Goal: Task Accomplishment & Management: Use online tool/utility

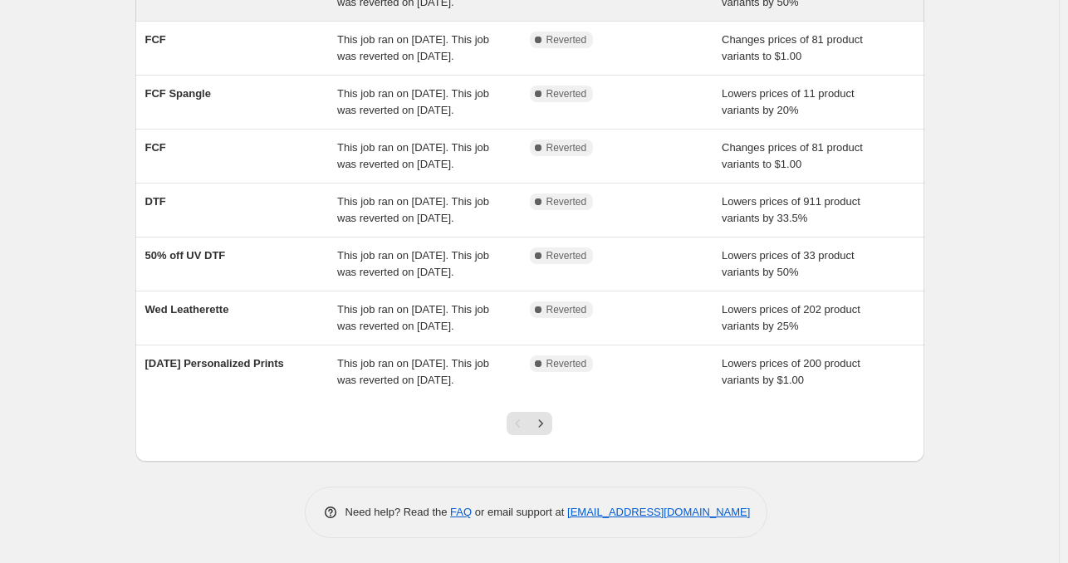
scroll to position [455, 0]
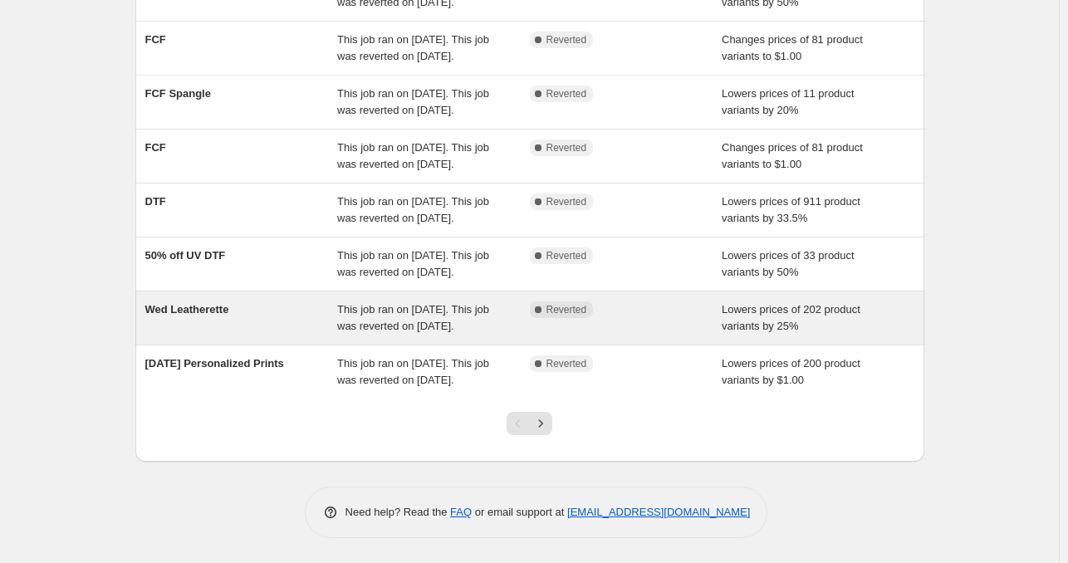
click at [405, 303] on span "This job ran on October 8, 2025. This job was reverted on October 8, 2025." at bounding box center [413, 317] width 152 height 29
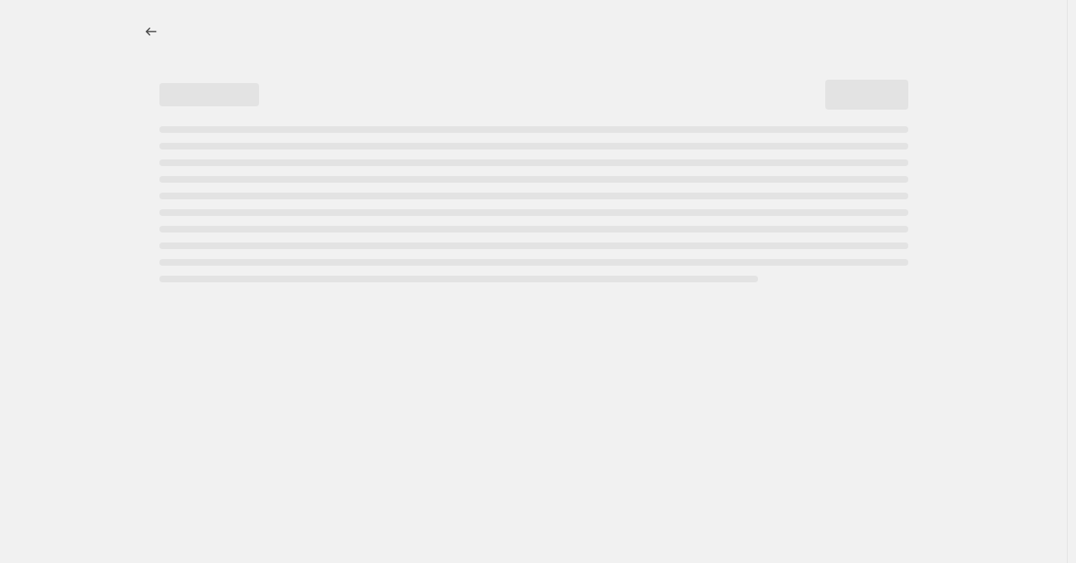
select select "percentage"
select select "no_change"
select select "collection"
select select "product_status"
select select "collection"
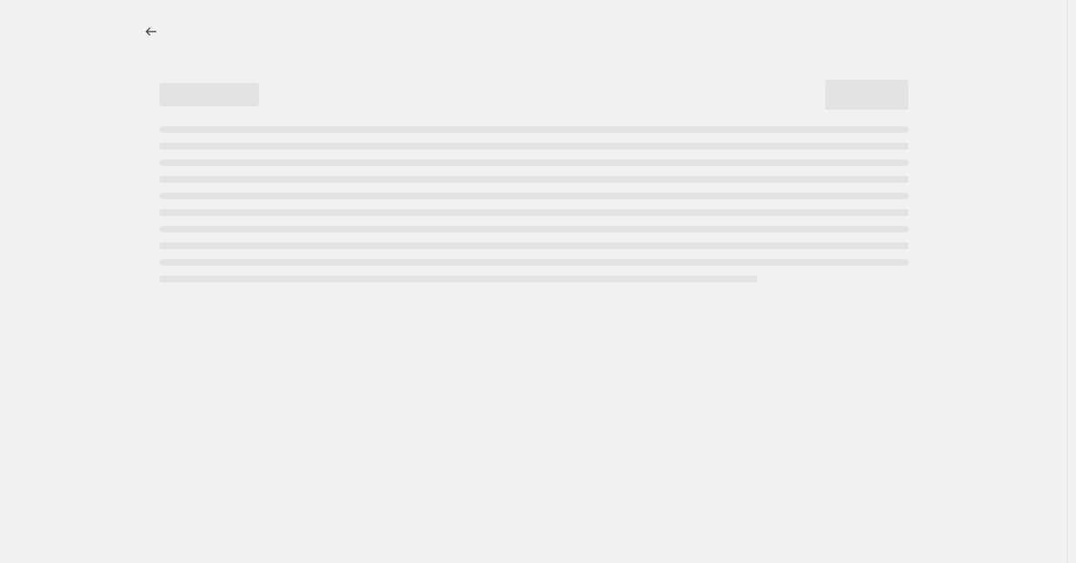
select select "not_equal"
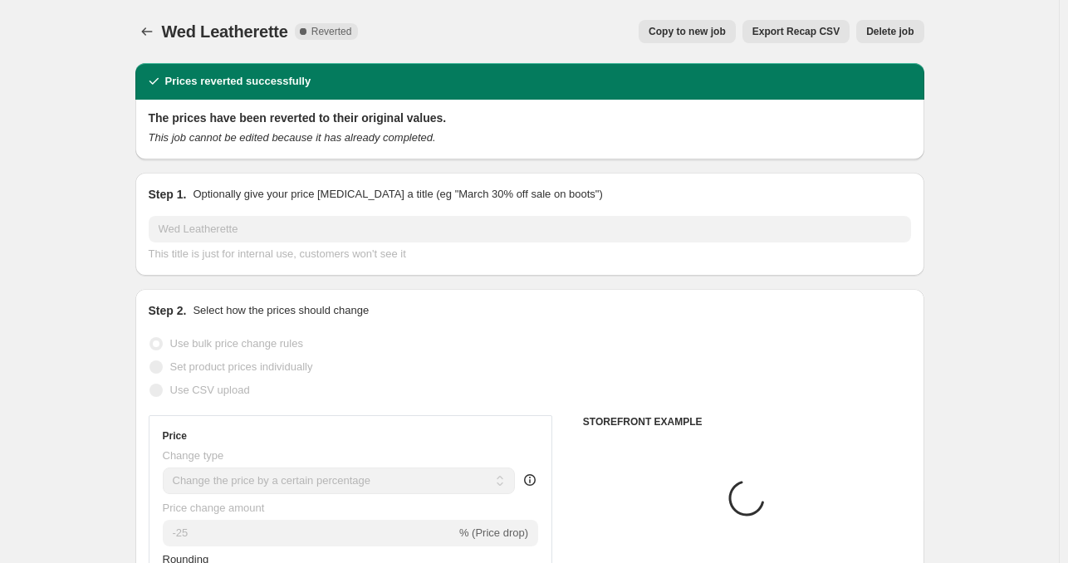
click at [689, 29] on span "Copy to new job" at bounding box center [687, 31] width 77 height 13
select select "percentage"
select select "no_change"
select select "collection"
select select "product_status"
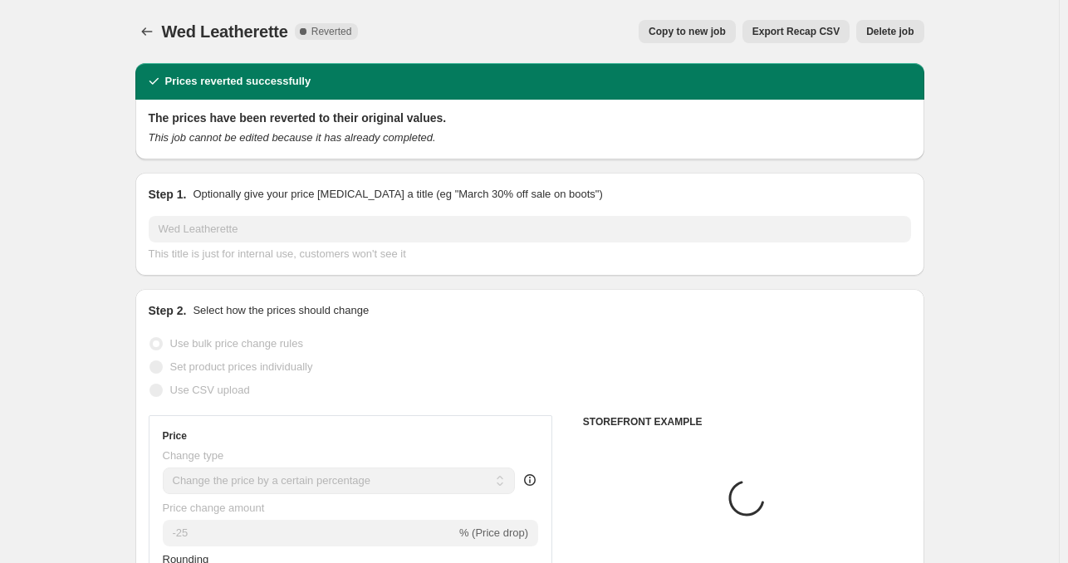
select select "collection"
select select "not_equal"
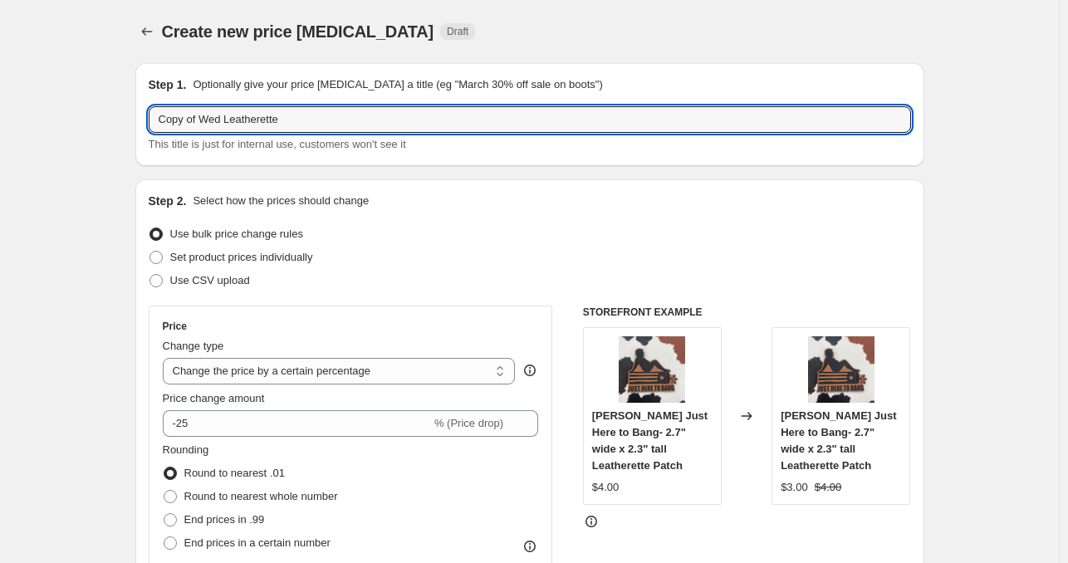
drag, startPoint x: 205, startPoint y: 119, endPoint x: 110, endPoint y: 126, distance: 95.0
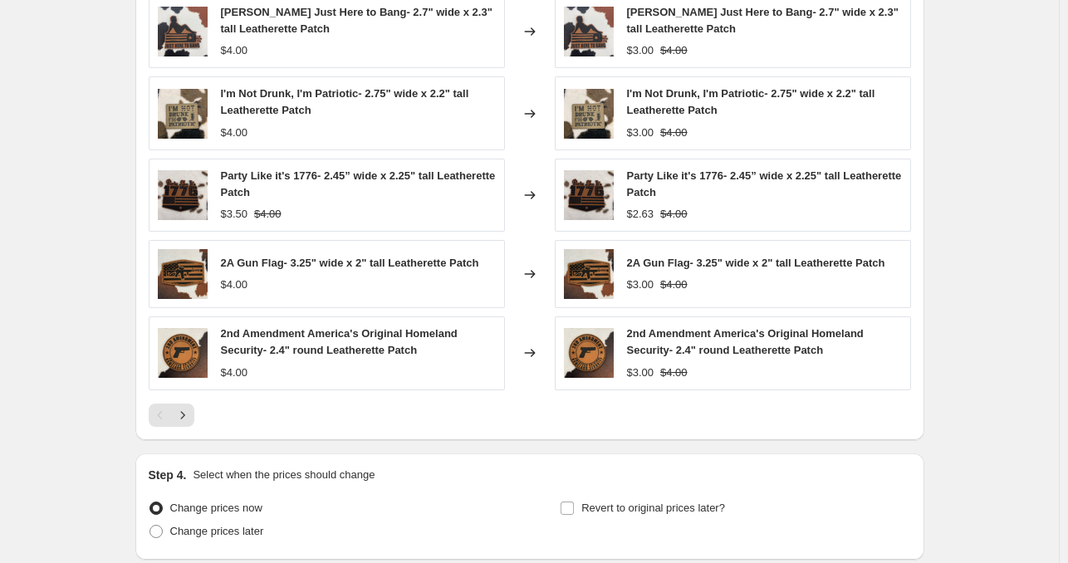
scroll to position [1376, 0]
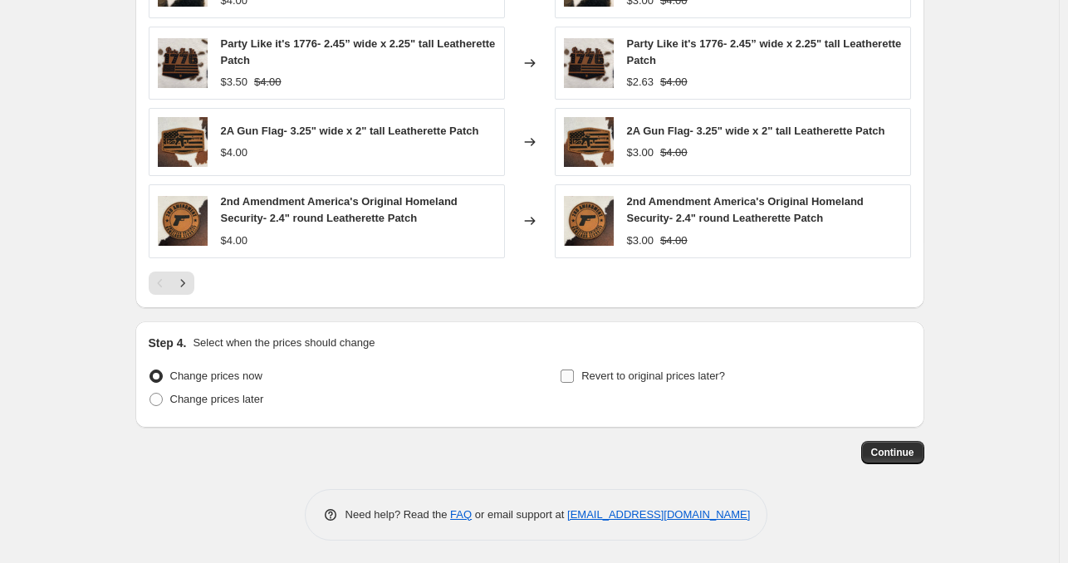
type input "Wed Leatherette"
click at [574, 372] on input "Revert to original prices later?" at bounding box center [567, 376] width 13 height 13
checkbox input "true"
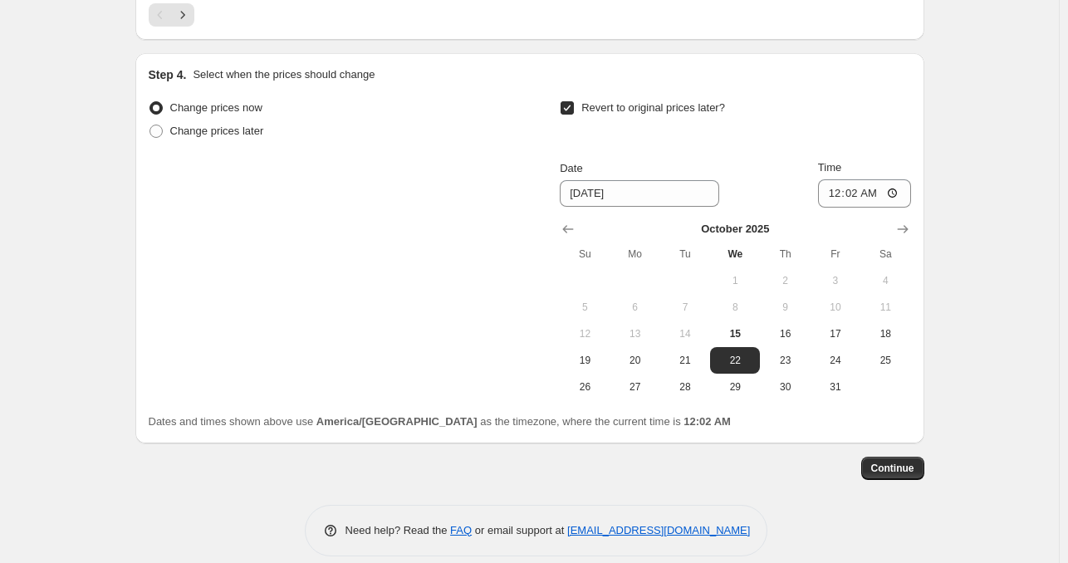
scroll to position [1646, 0]
click at [747, 329] on span "15" at bounding box center [735, 332] width 37 height 13
type input "[DATE]"
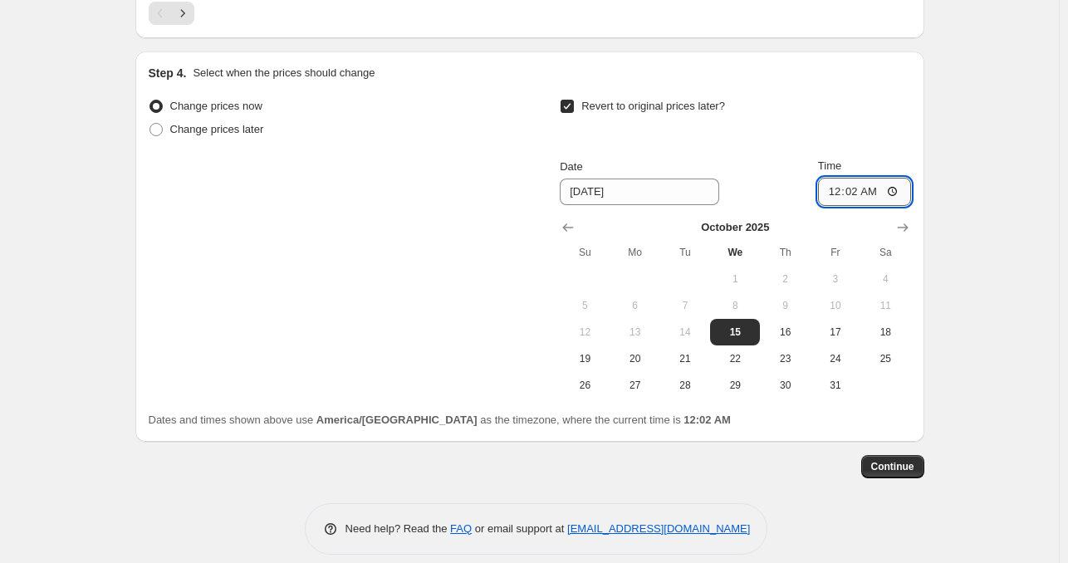
click at [834, 194] on input "00:02" at bounding box center [864, 192] width 93 height 28
type input "23:59"
click at [890, 464] on span "Continue" at bounding box center [892, 466] width 43 height 13
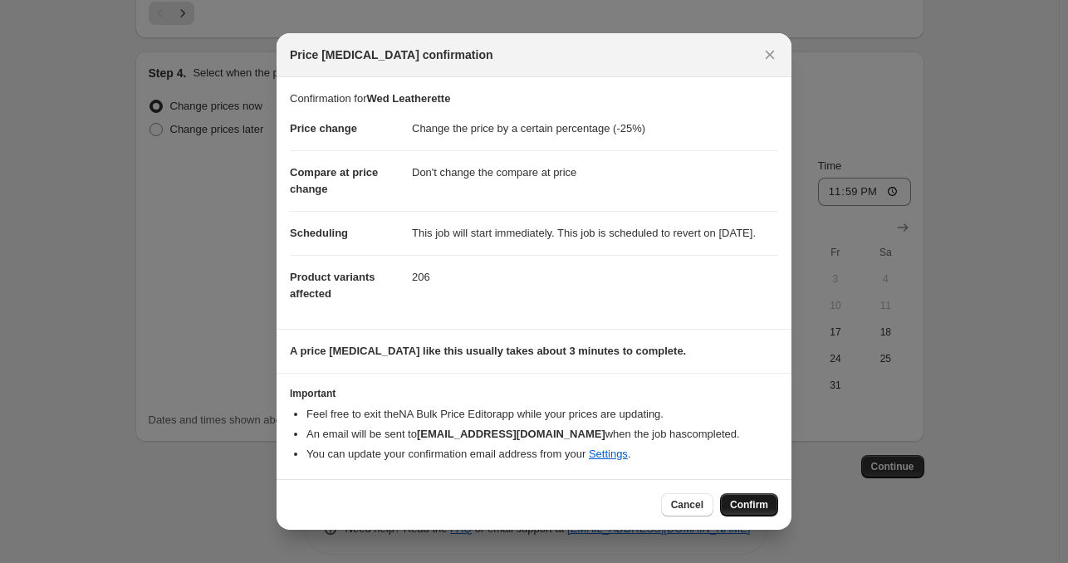
click at [742, 502] on button "Confirm" at bounding box center [749, 504] width 58 height 23
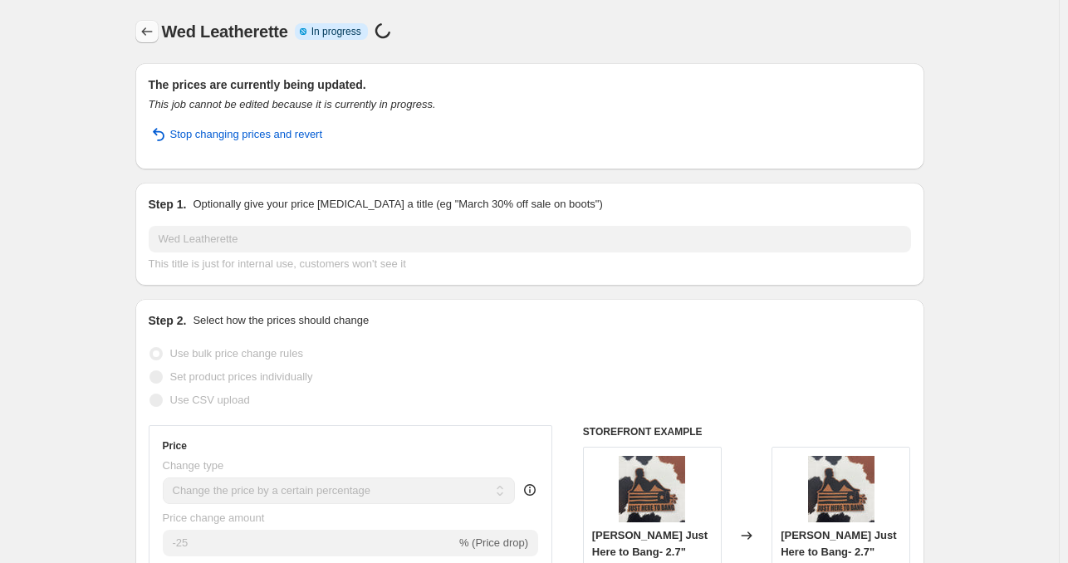
click at [140, 29] on button "Price change jobs" at bounding box center [146, 31] width 23 height 23
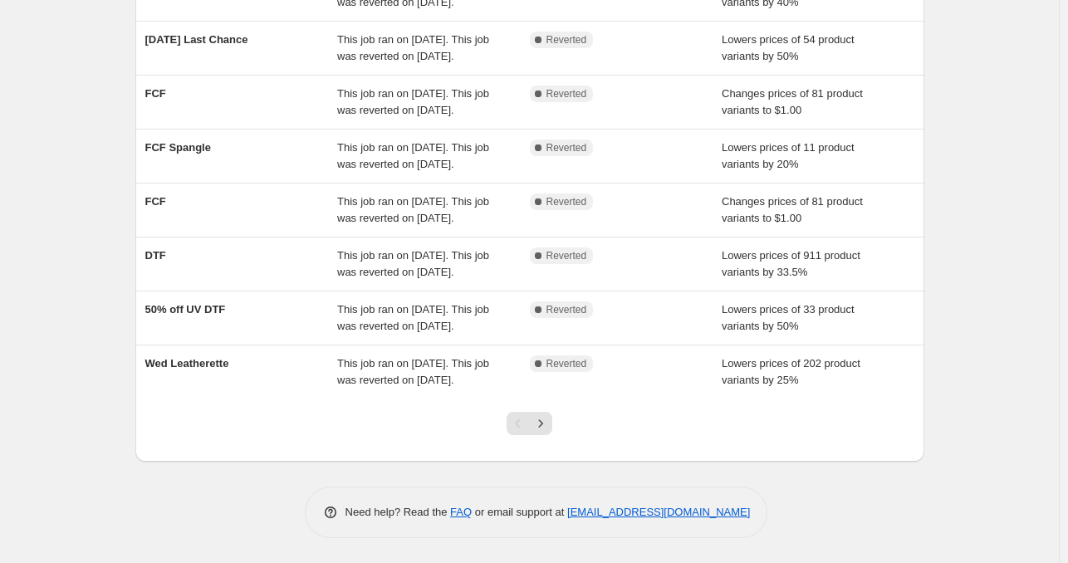
scroll to position [455, 0]
click at [548, 424] on icon "Next" at bounding box center [540, 423] width 17 height 17
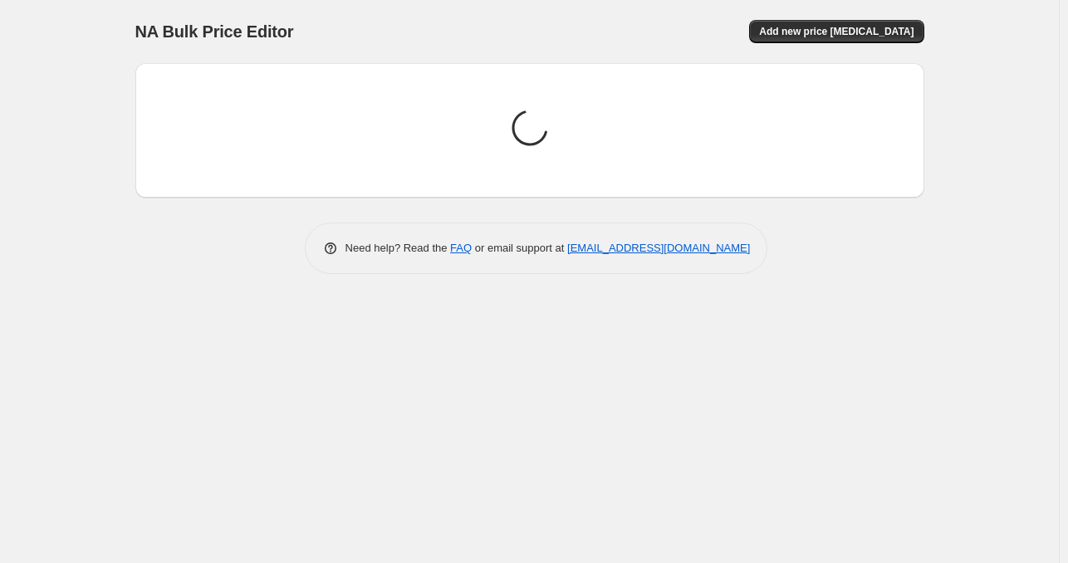
scroll to position [0, 0]
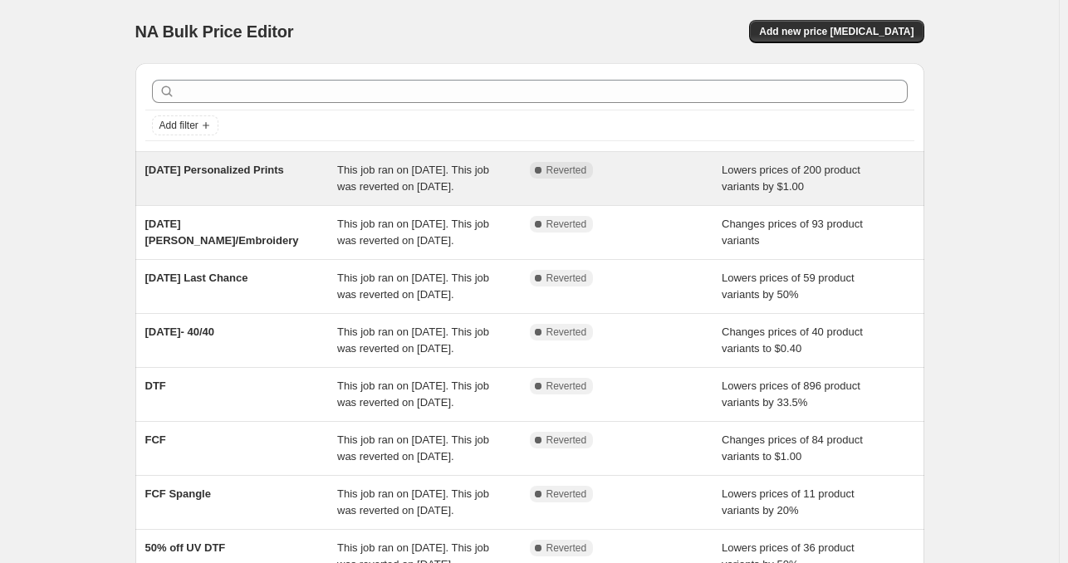
click at [238, 189] on div "[DATE] Personalized Prints" at bounding box center [241, 178] width 193 height 33
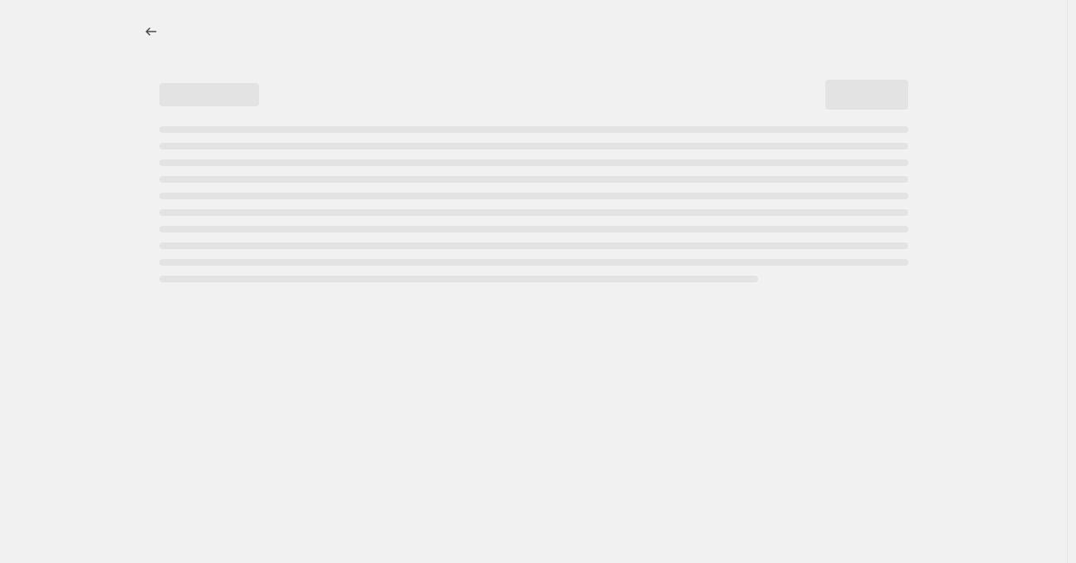
select select "by"
select select "no_change"
select select "collection"
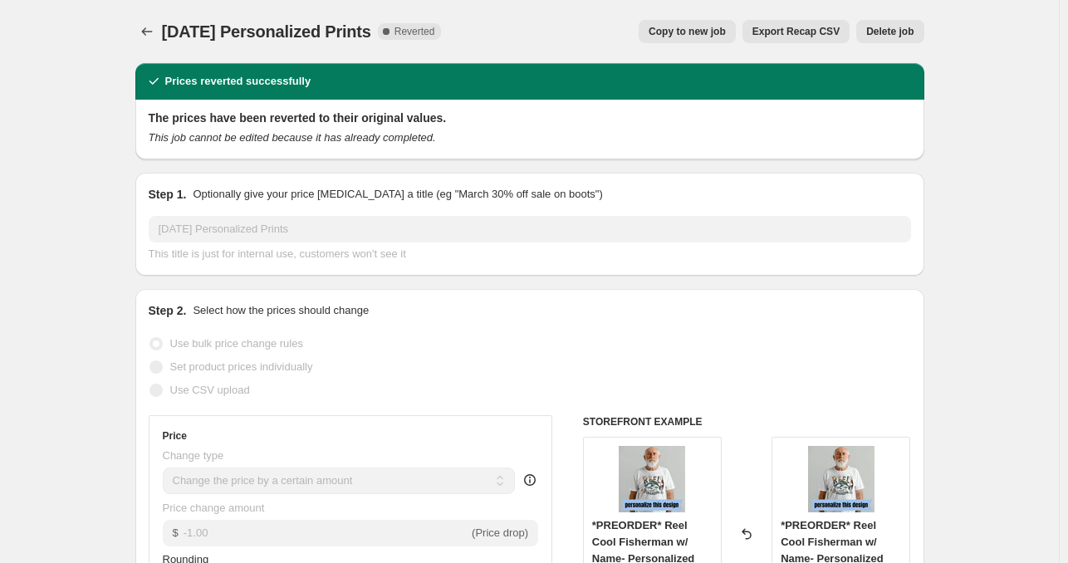
click at [711, 33] on span "Copy to new job" at bounding box center [687, 31] width 77 height 13
select select "by"
select select "no_change"
select select "collection"
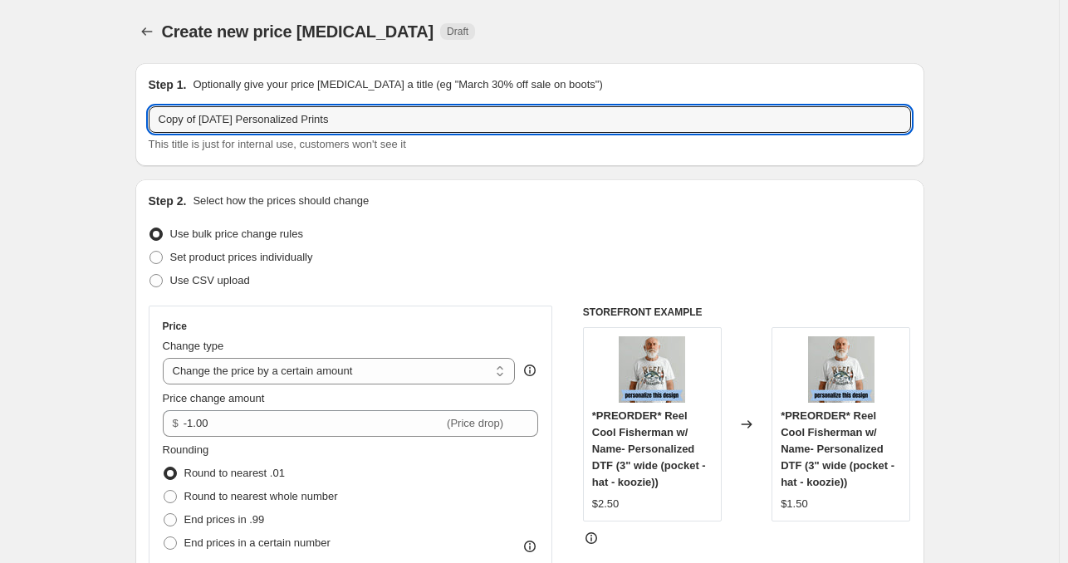
drag, startPoint x: 203, startPoint y: 120, endPoint x: 90, endPoint y: 142, distance: 115.2
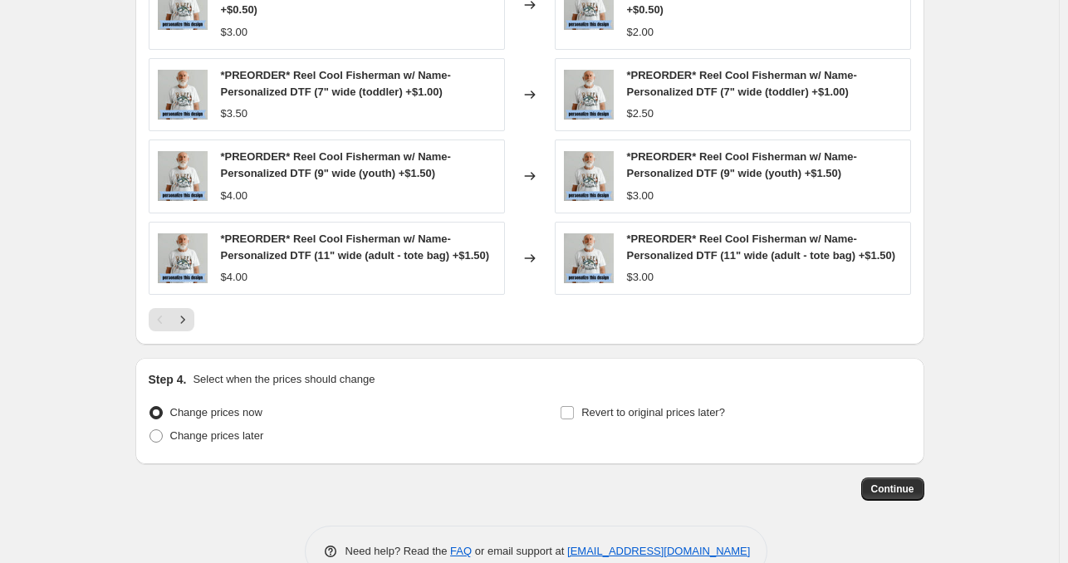
scroll to position [1325, 0]
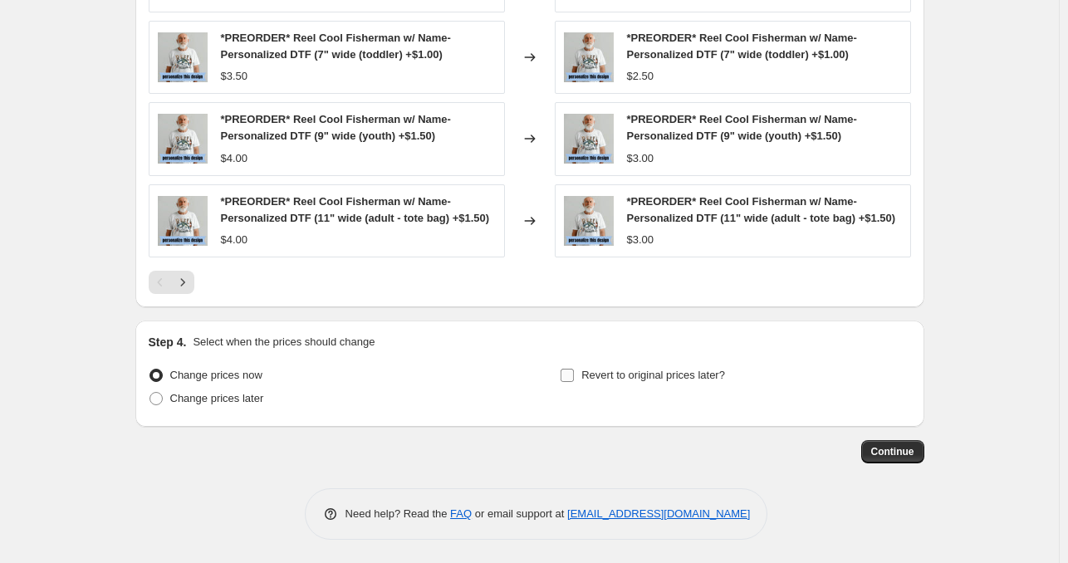
type input "[DATE] Personalized Prints"
click at [571, 375] on input "Revert to original prices later?" at bounding box center [567, 375] width 13 height 13
checkbox input "true"
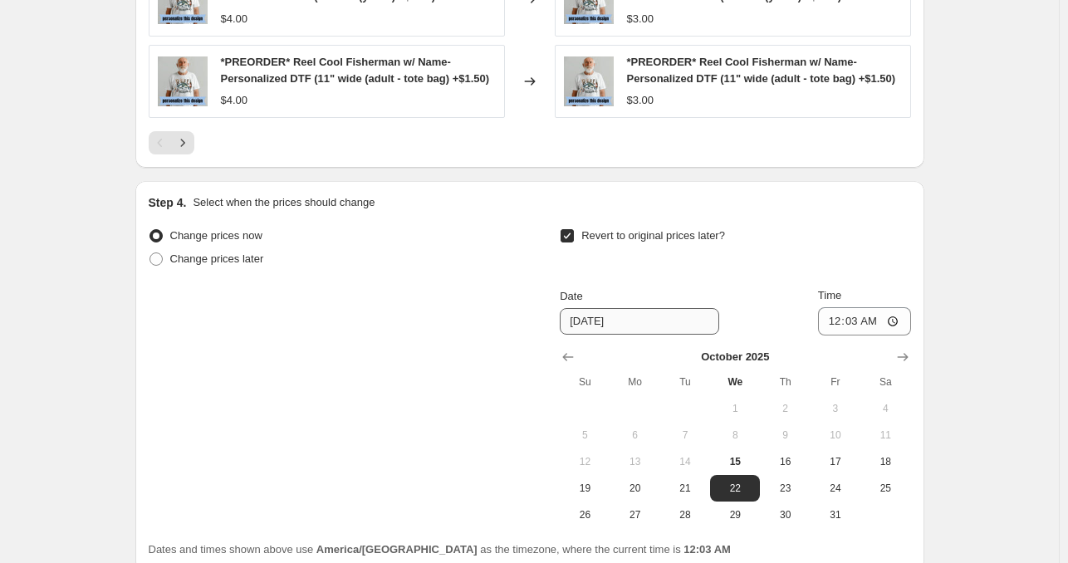
scroll to position [1478, 0]
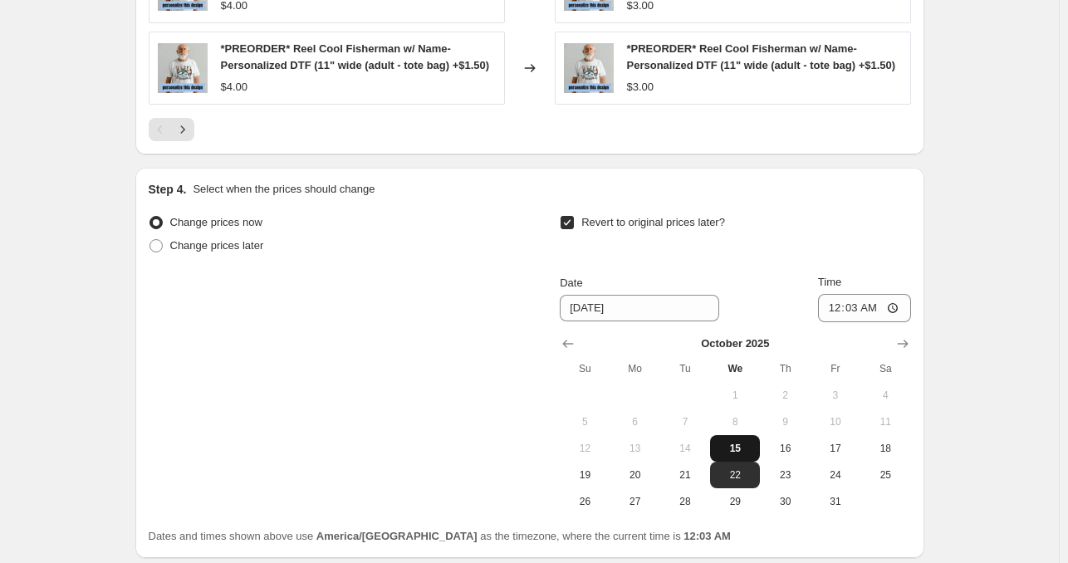
click at [737, 445] on span "15" at bounding box center [735, 448] width 37 height 13
type input "[DATE]"
click at [840, 311] on input "00:03" at bounding box center [864, 308] width 93 height 28
type input "23:59"
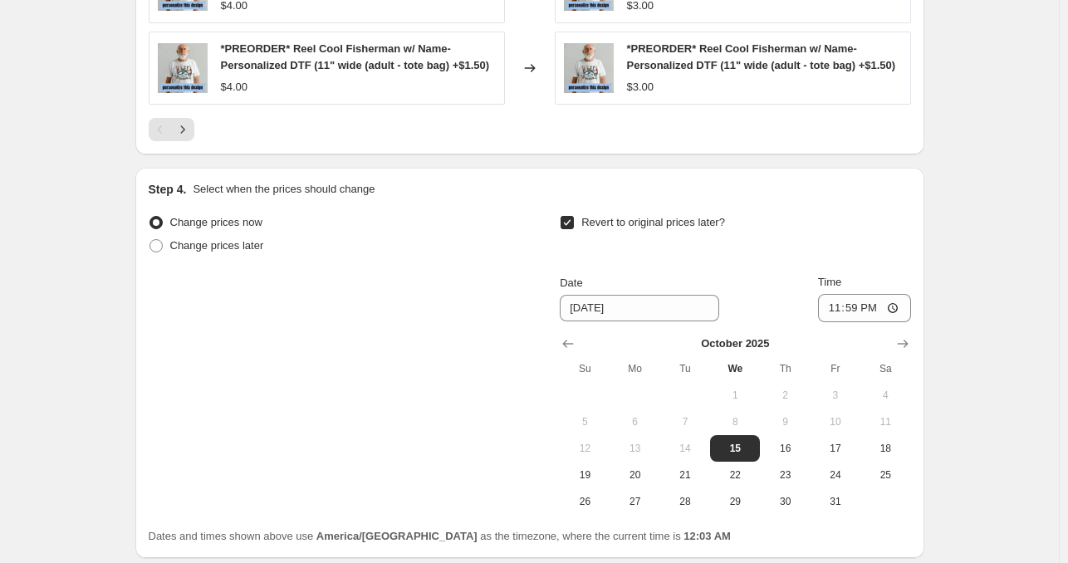
scroll to position [1609, 0]
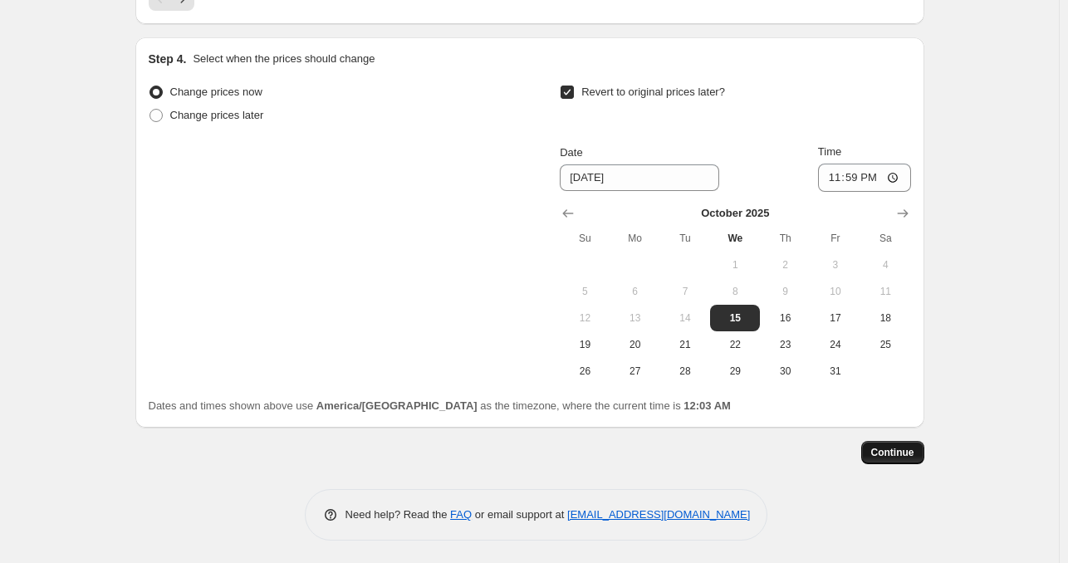
click at [892, 449] on span "Continue" at bounding box center [892, 452] width 43 height 13
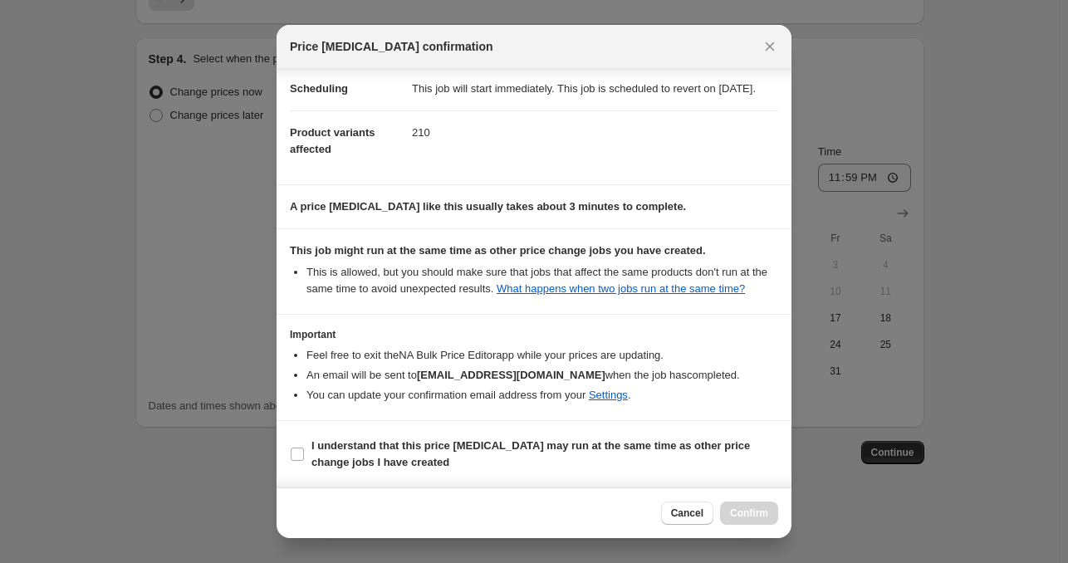
scroll to position [150, 0]
click at [300, 458] on input "I understand that this price [MEDICAL_DATA] may run at the same time as other p…" at bounding box center [297, 454] width 13 height 13
checkbox input "true"
click at [734, 514] on span "Confirm" at bounding box center [749, 513] width 38 height 13
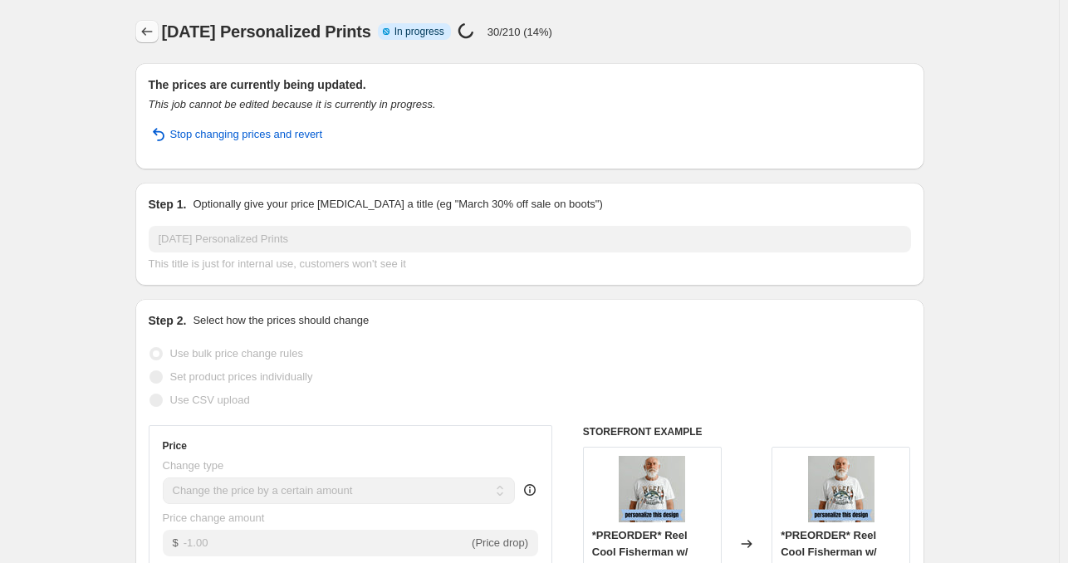
click at [150, 32] on icon "Price change jobs" at bounding box center [147, 31] width 17 height 17
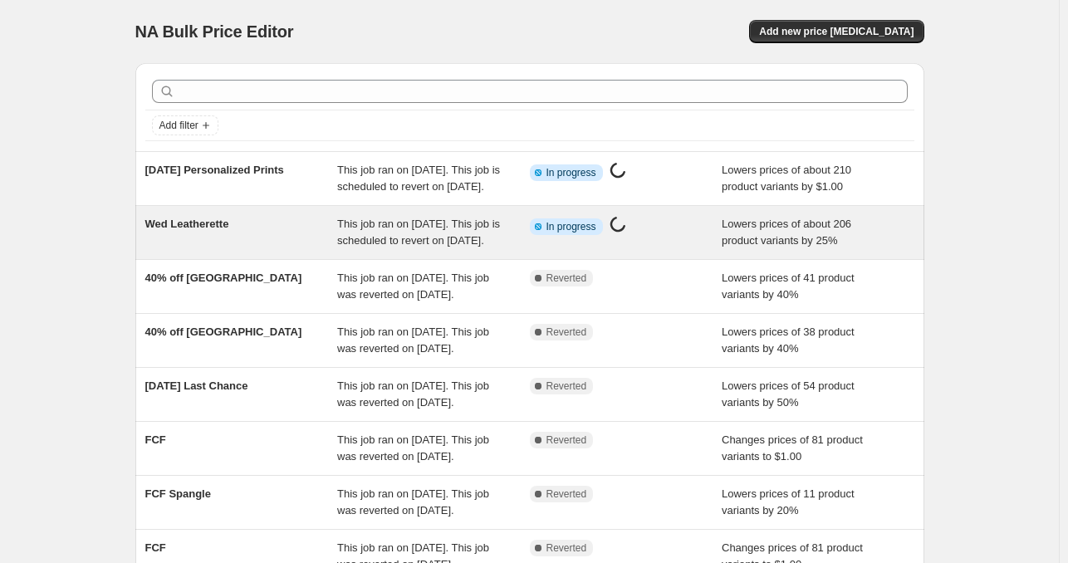
scroll to position [455, 0]
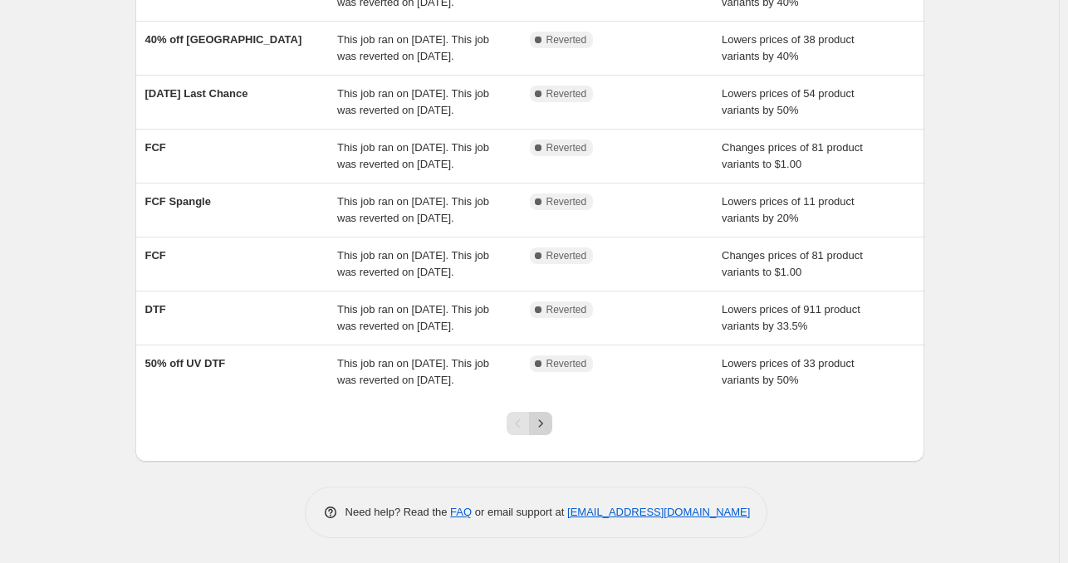
click at [543, 424] on icon "Next" at bounding box center [541, 422] width 4 height 7
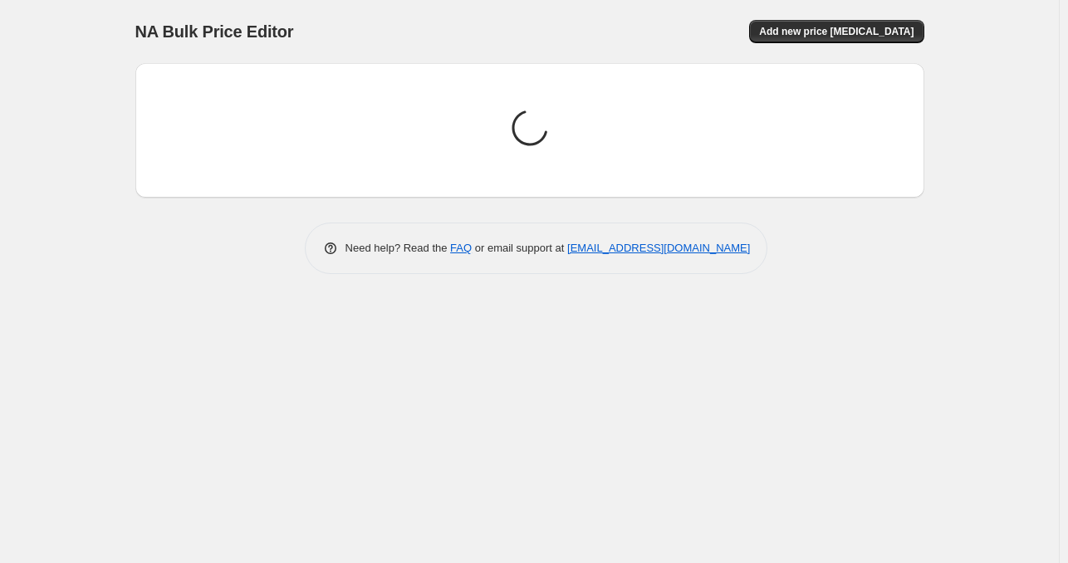
scroll to position [0, 0]
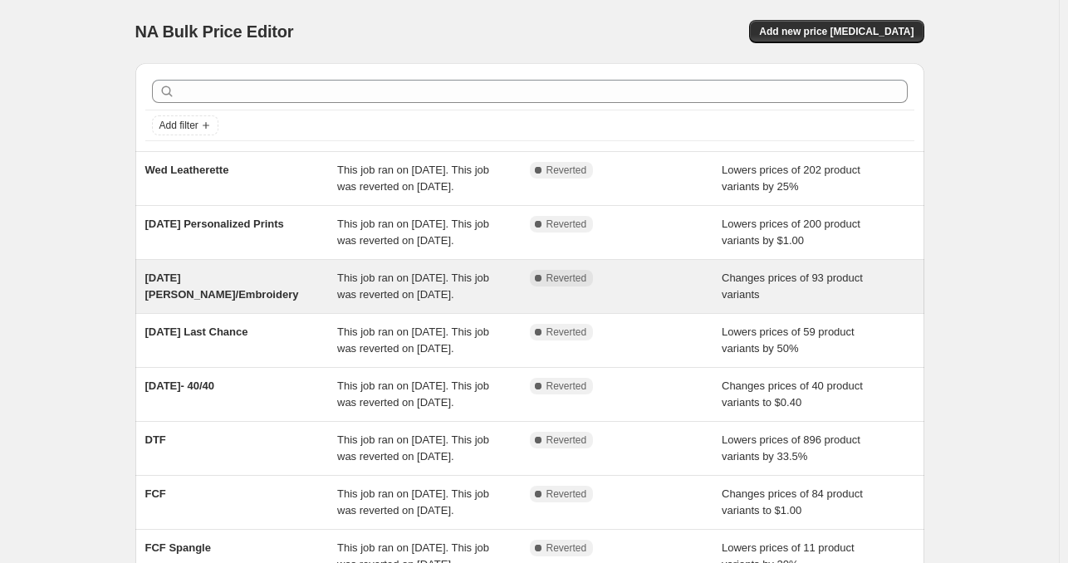
click at [213, 301] on span "[DATE] [PERSON_NAME]/Embroidery" at bounding box center [222, 286] width 154 height 29
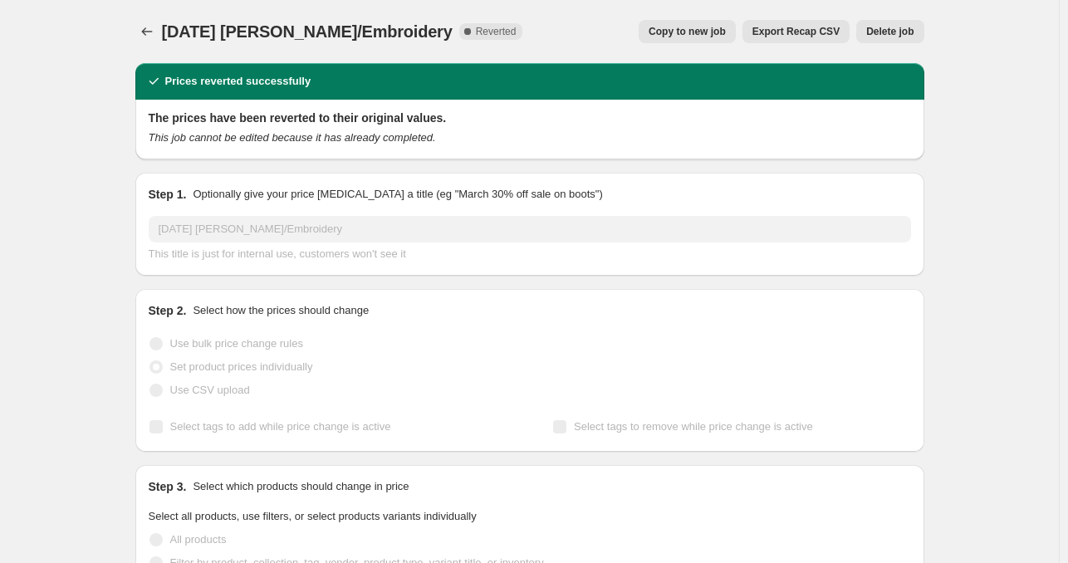
click at [720, 27] on span "Copy to new job" at bounding box center [687, 31] width 77 height 13
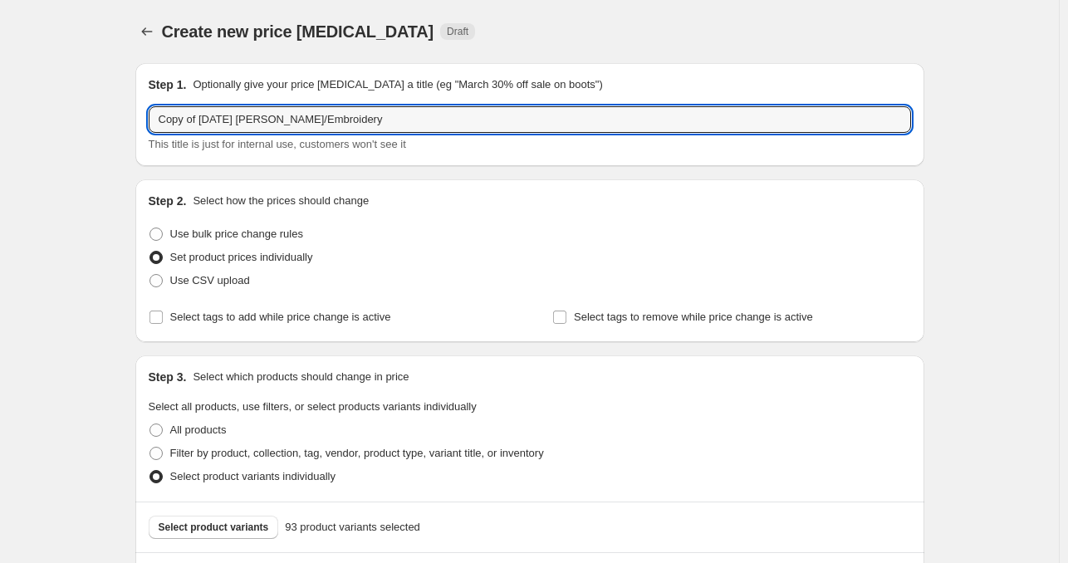
drag, startPoint x: 203, startPoint y: 119, endPoint x: 56, endPoint y: 126, distance: 146.4
type input "[DATE] [PERSON_NAME]/Embroidery"
click at [434, 129] on input "[DATE] [PERSON_NAME]/Embroidery" at bounding box center [530, 119] width 762 height 27
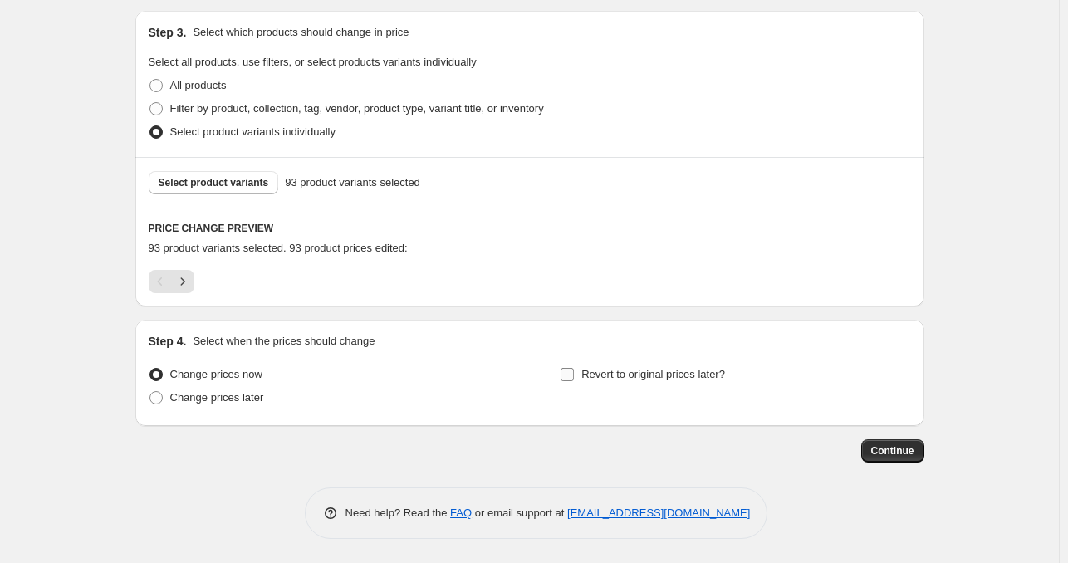
click at [574, 376] on input "Revert to original prices later?" at bounding box center [567, 374] width 13 height 13
checkbox input "true"
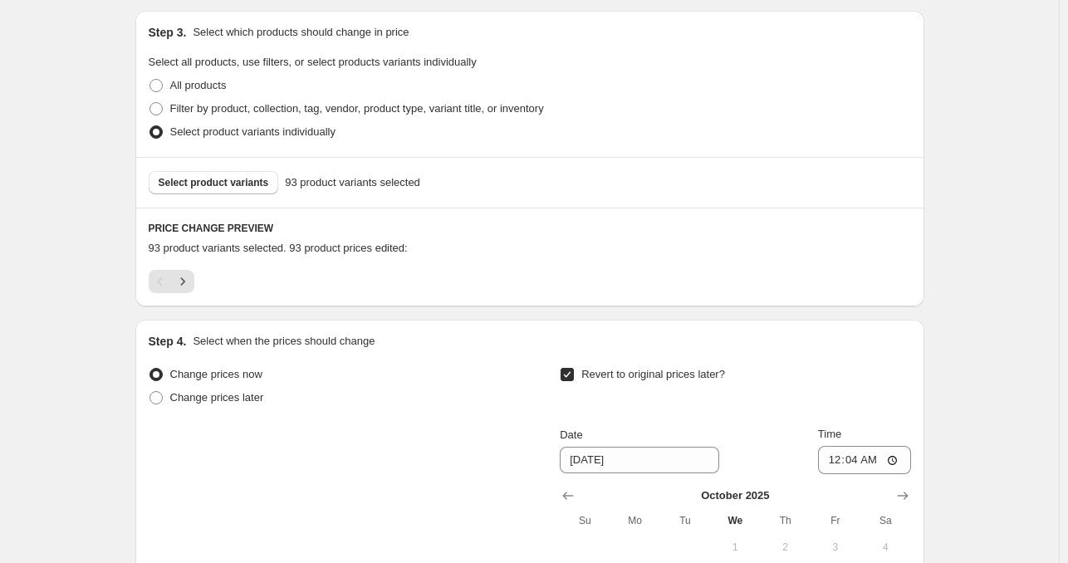
scroll to position [629, 0]
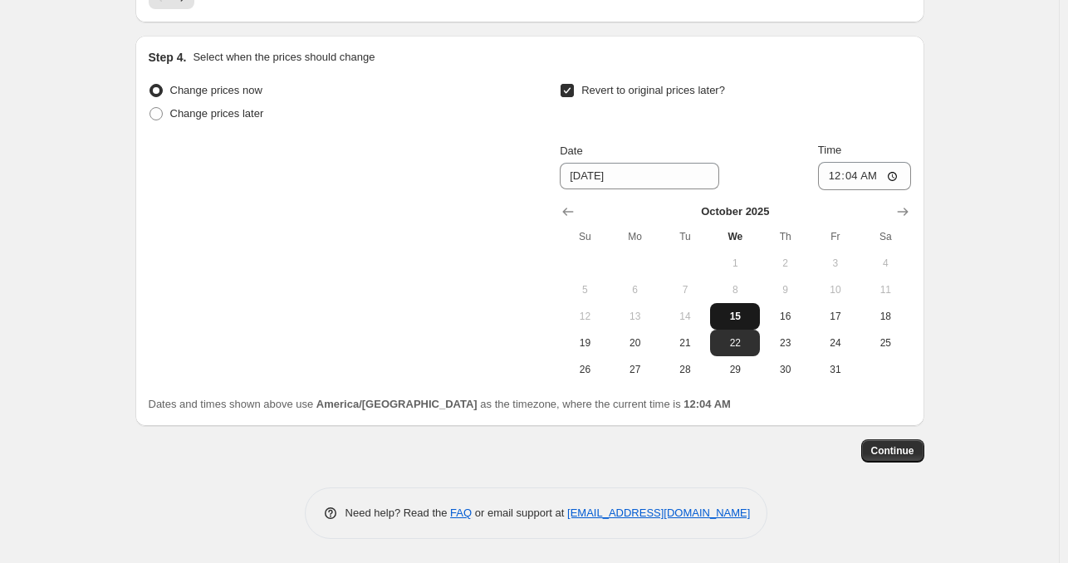
click at [747, 316] on span "15" at bounding box center [735, 316] width 37 height 13
type input "[DATE]"
click at [840, 175] on input "00:04" at bounding box center [864, 176] width 93 height 28
type input "23:59"
click at [838, 175] on input "00:04" at bounding box center [864, 176] width 93 height 28
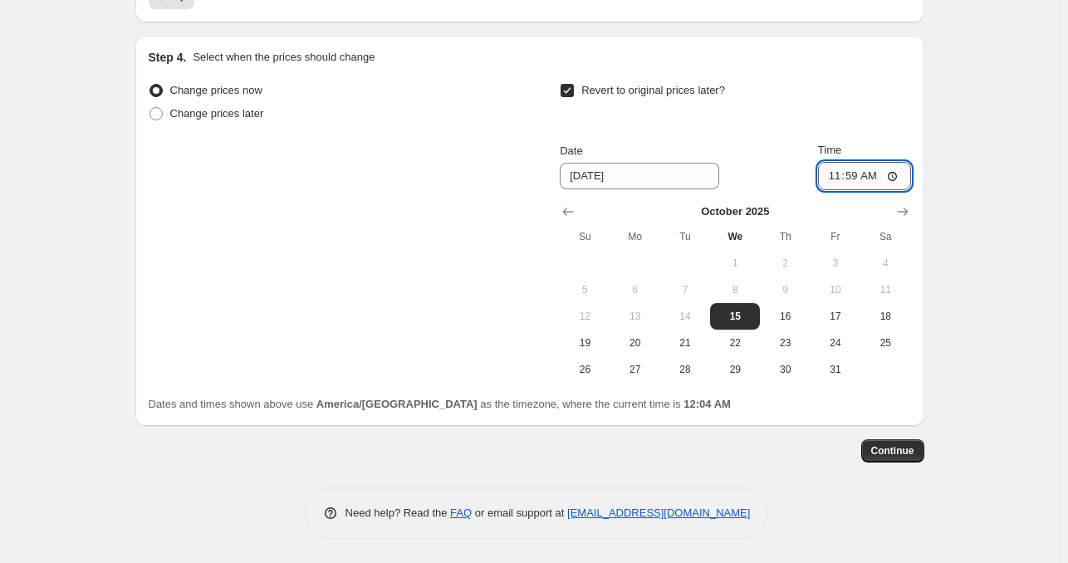
type input "23:59"
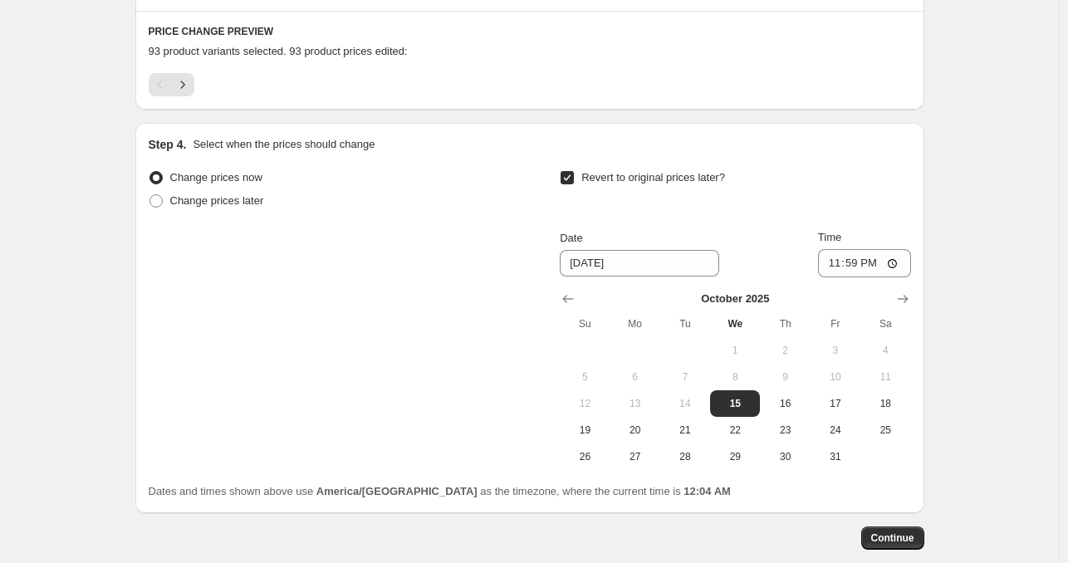
scroll to position [542, 0]
click at [905, 541] on span "Continue" at bounding box center [892, 537] width 43 height 13
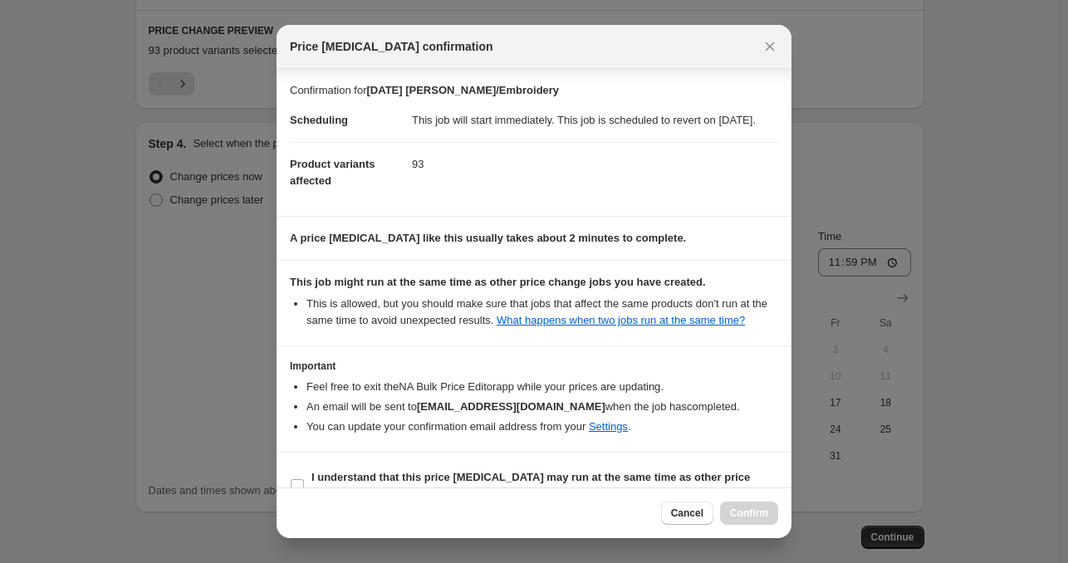
scroll to position [47, 0]
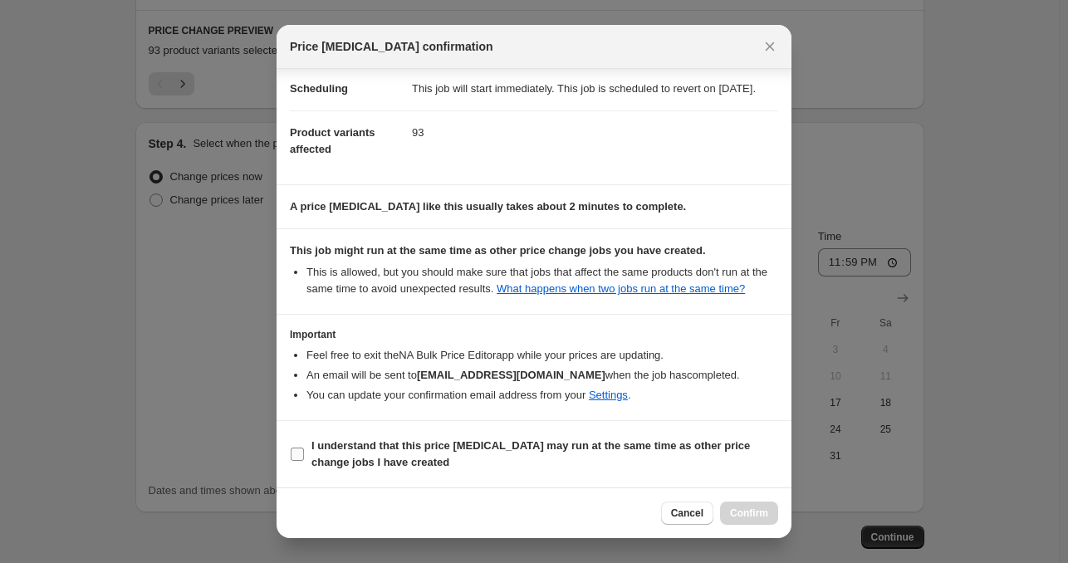
click at [306, 458] on label "I understand that this price [MEDICAL_DATA] may run at the same time as other p…" at bounding box center [534, 454] width 488 height 40
click at [304, 458] on input "I understand that this price [MEDICAL_DATA] may run at the same time as other p…" at bounding box center [297, 454] width 13 height 13
checkbox input "true"
click at [741, 517] on span "Confirm" at bounding box center [749, 513] width 38 height 13
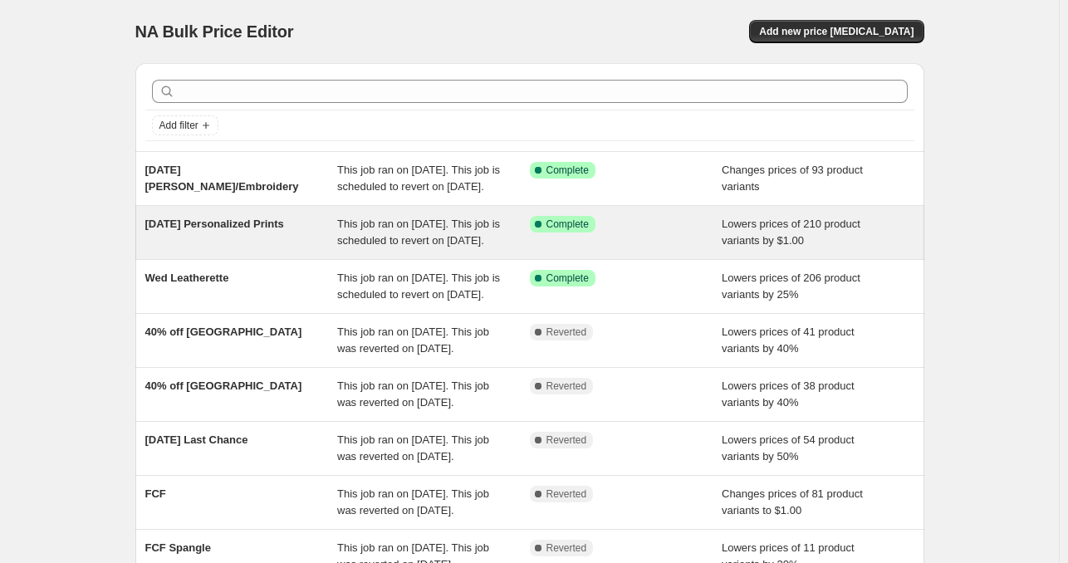
click at [358, 247] on span "This job ran on [DATE]. This job is scheduled to revert on [DATE]." at bounding box center [418, 232] width 163 height 29
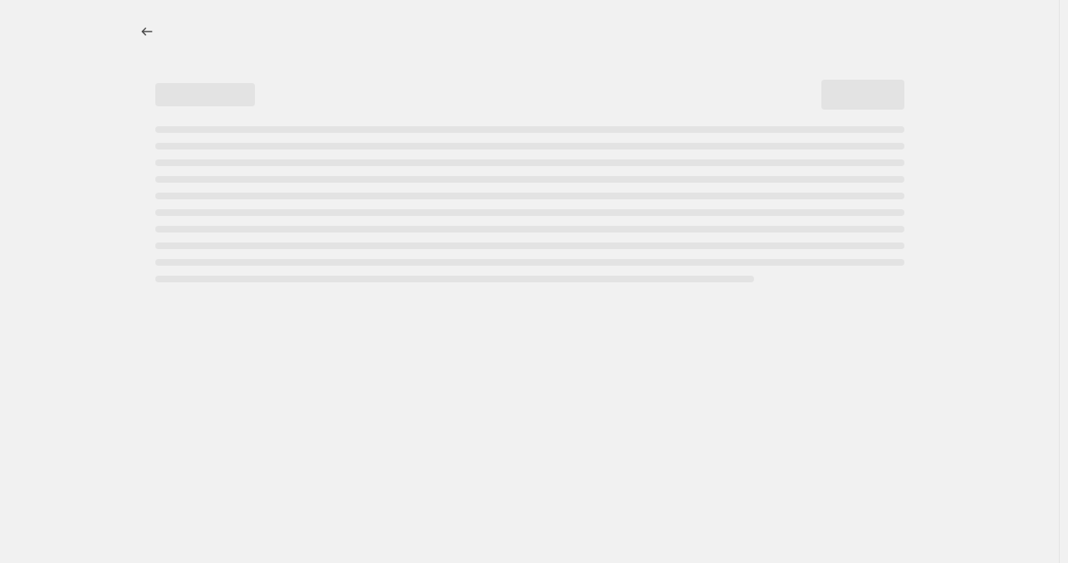
select select "by"
select select "no_change"
select select "collection"
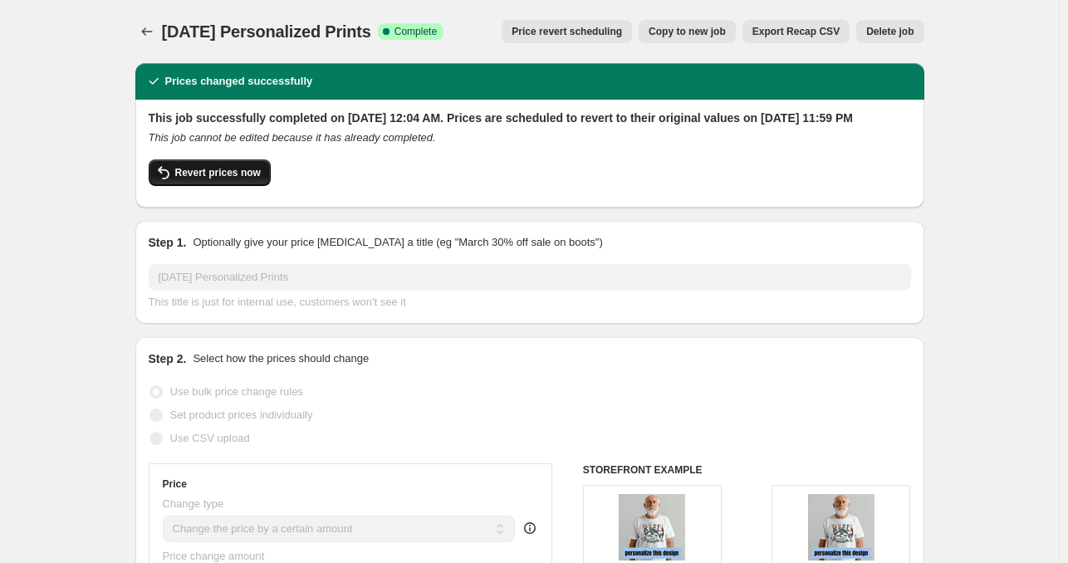
click at [232, 179] on span "Revert prices now" at bounding box center [218, 172] width 86 height 13
checkbox input "false"
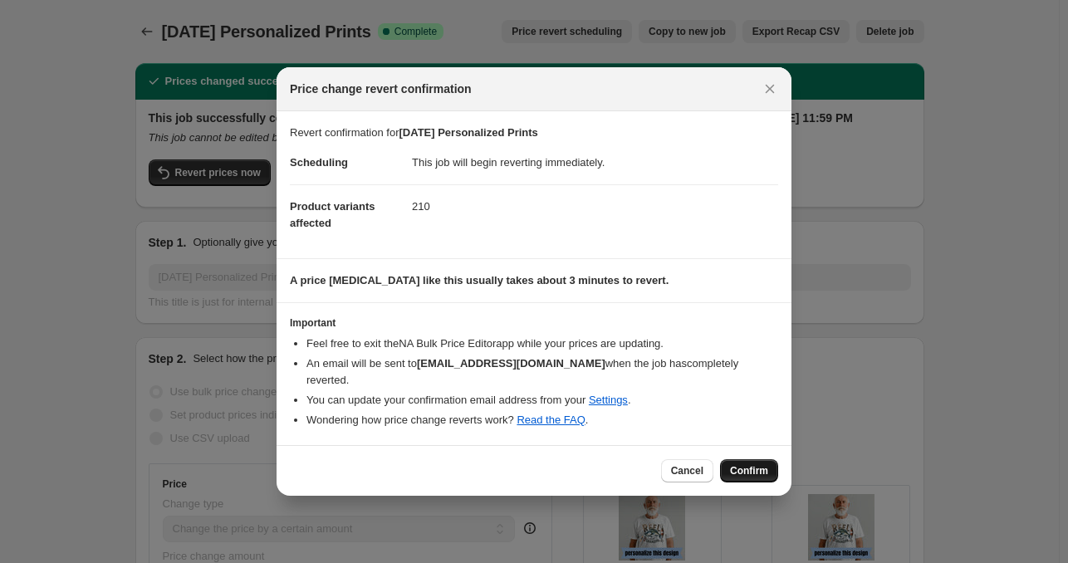
click at [744, 464] on span "Confirm" at bounding box center [749, 470] width 38 height 13
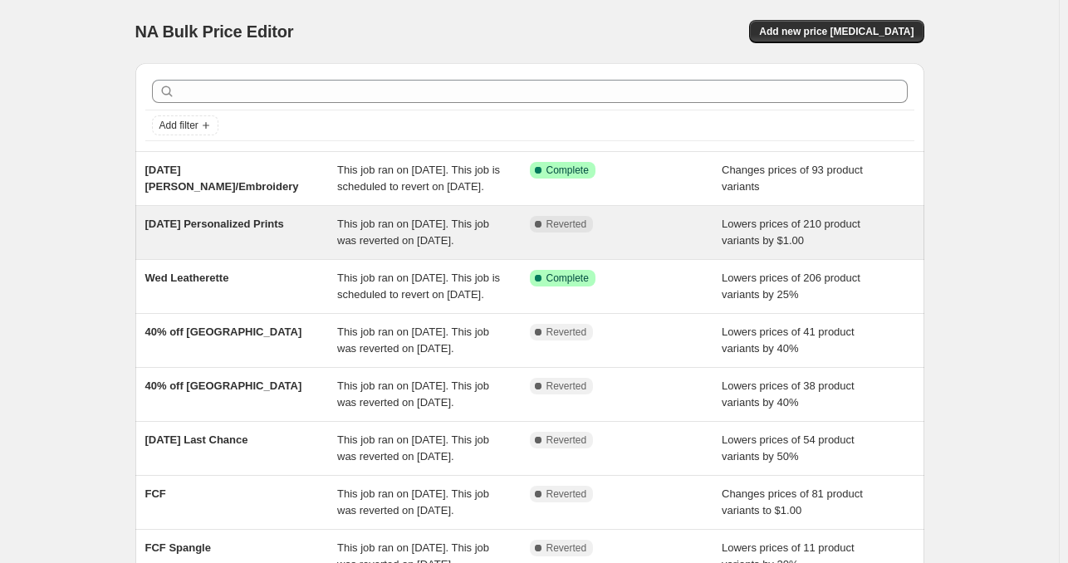
click at [261, 249] on div "[DATE] Personalized Prints" at bounding box center [241, 232] width 193 height 33
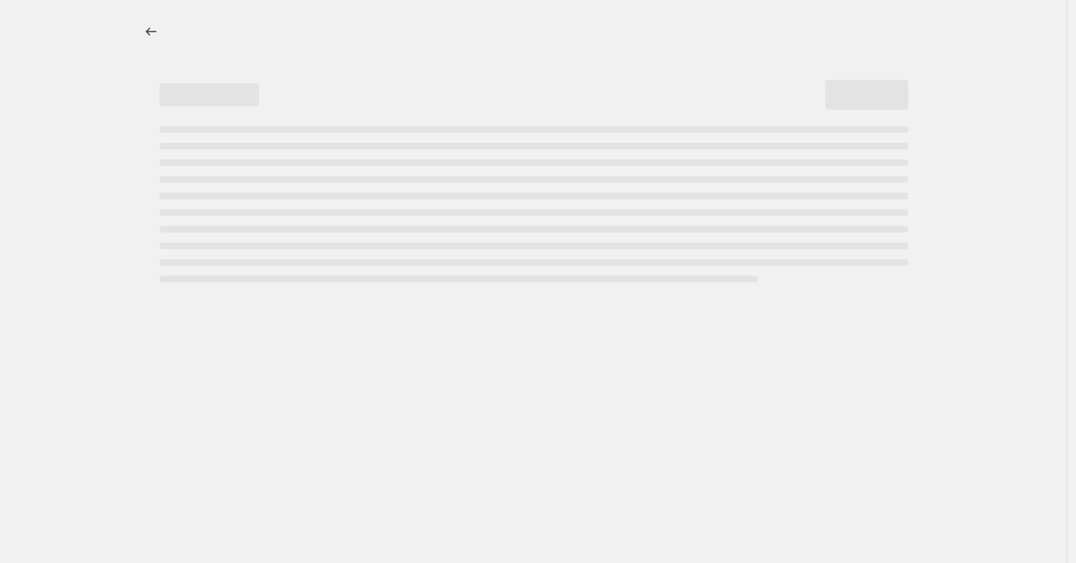
select select "by"
select select "no_change"
select select "collection"
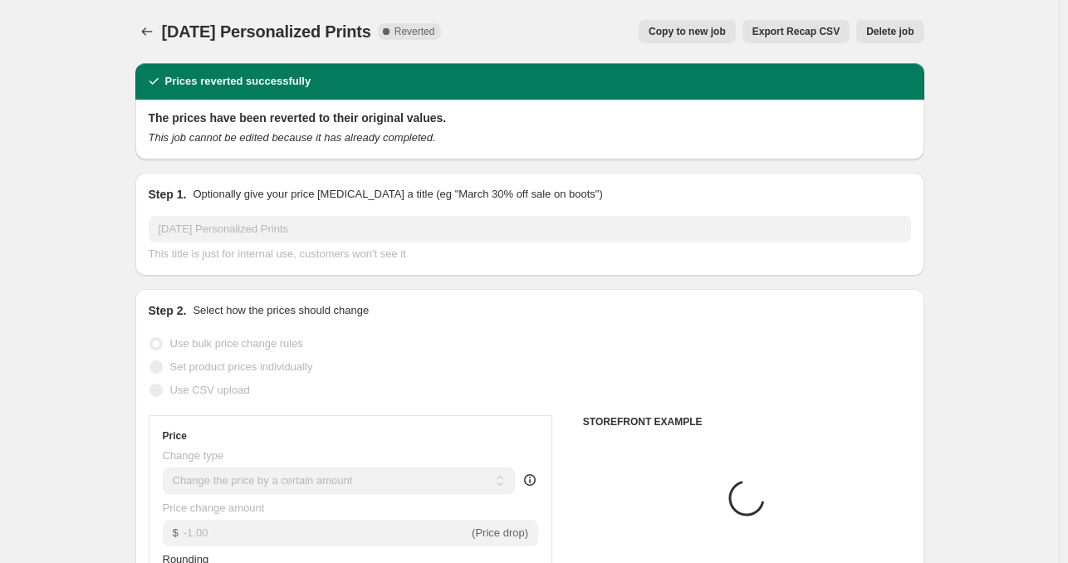
click at [693, 43] on div "[DATE] Personalized Prints. This page is ready [DATE] Personalized Prints Compl…" at bounding box center [529, 31] width 789 height 63
click at [684, 37] on span "Copy to new job" at bounding box center [687, 31] width 77 height 13
select select "by"
select select "no_change"
select select "collection"
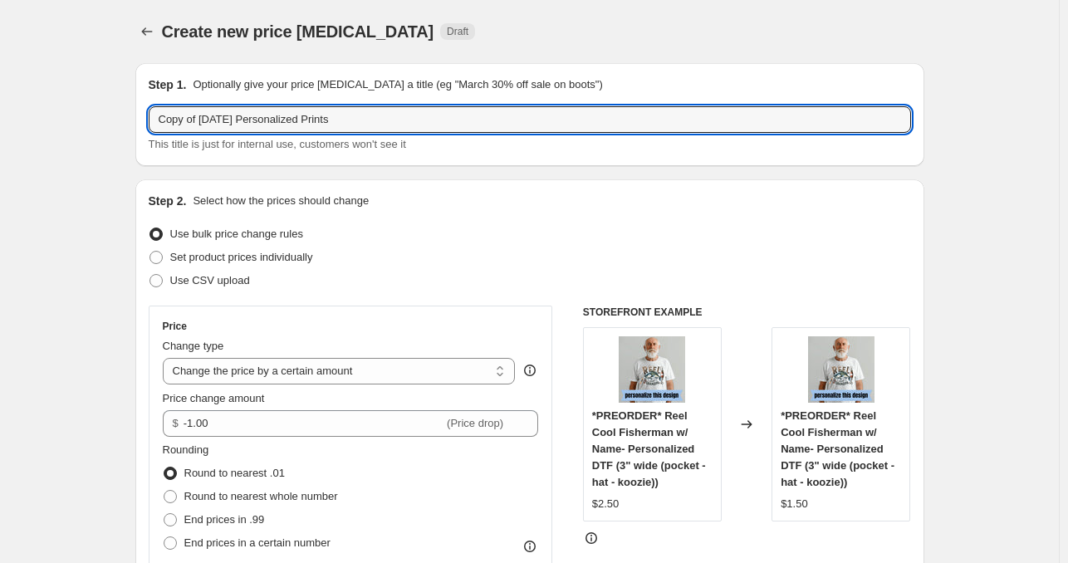
drag, startPoint x: 201, startPoint y: 119, endPoint x: 63, endPoint y: 142, distance: 139.8
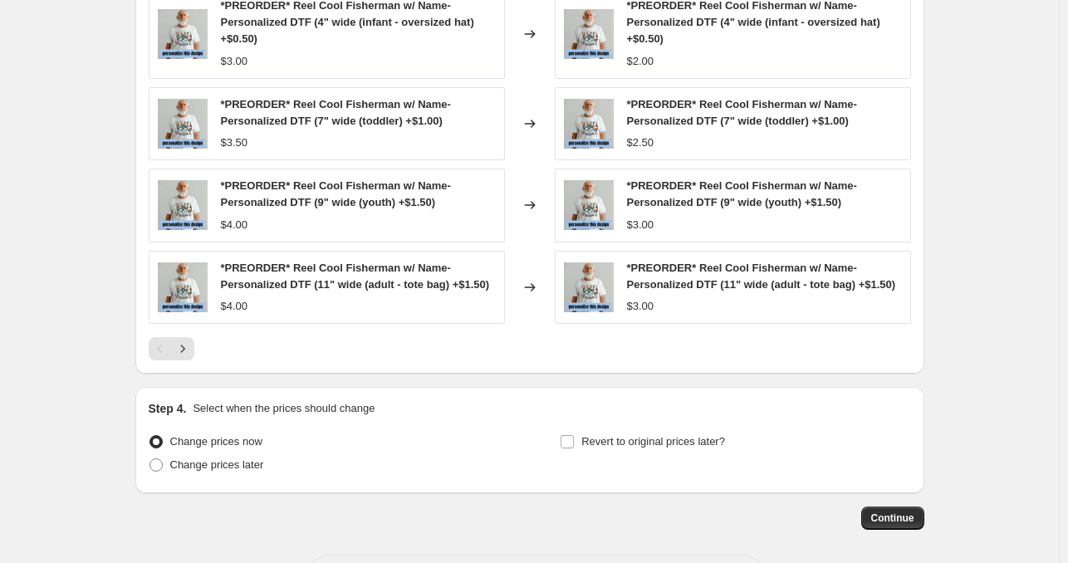
scroll to position [1325, 0]
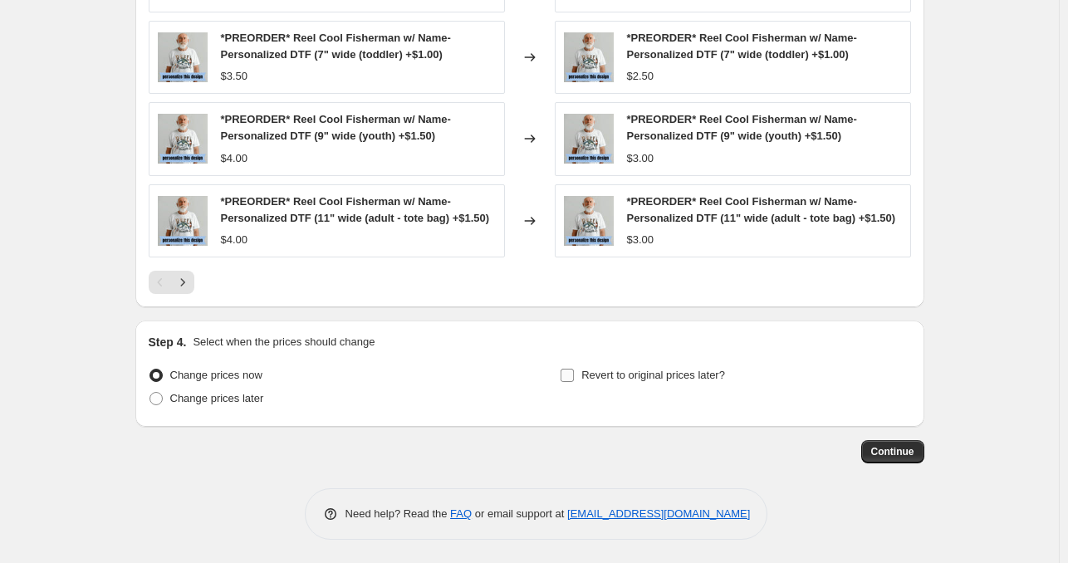
type input "[DATE] Personalized Prints"
click at [574, 377] on input "Revert to original prices later?" at bounding box center [567, 375] width 13 height 13
checkbox input "true"
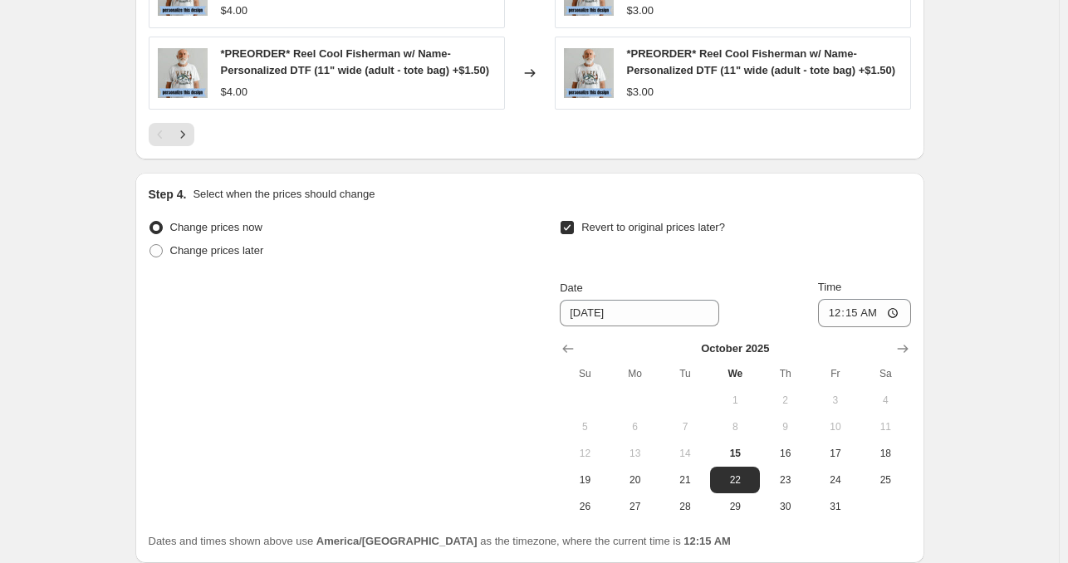
scroll to position [1475, 0]
click at [743, 451] on span "15" at bounding box center [735, 451] width 37 height 13
type input "[DATE]"
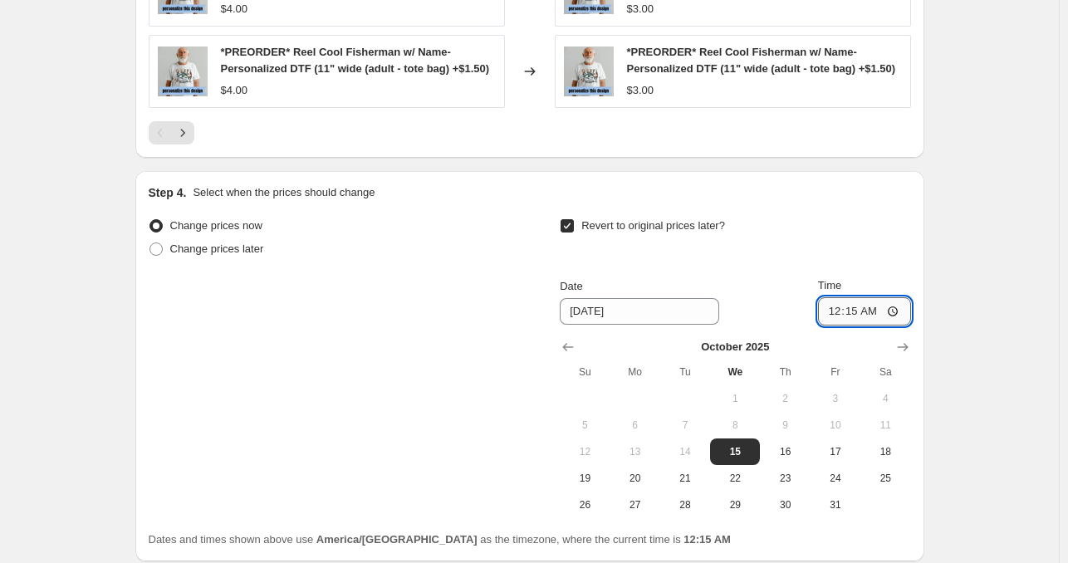
click at [836, 316] on input "00:15" at bounding box center [864, 311] width 93 height 28
type input "23:59"
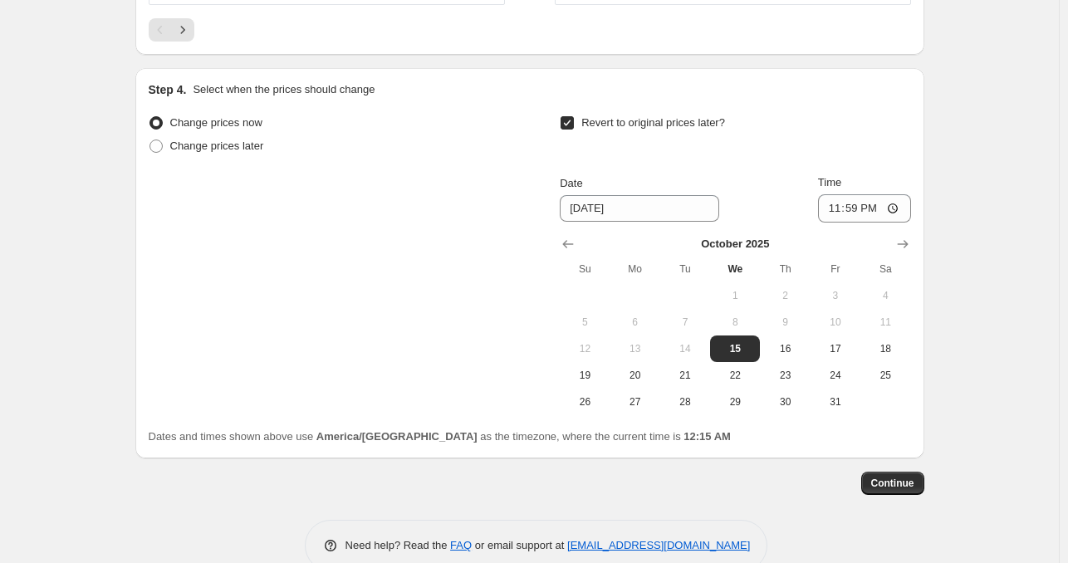
scroll to position [1609, 0]
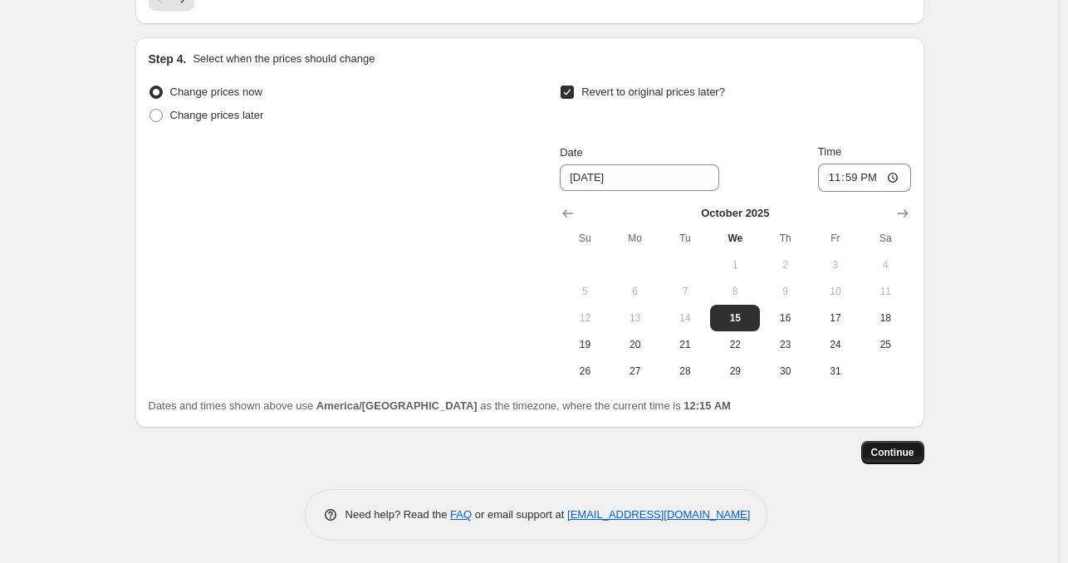
click at [906, 451] on span "Continue" at bounding box center [892, 452] width 43 height 13
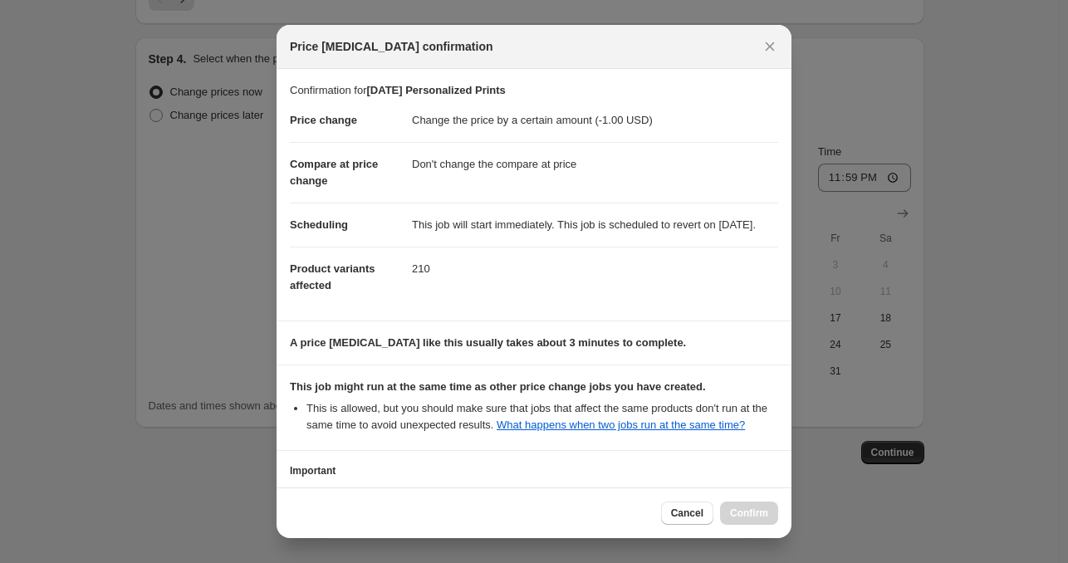
scroll to position [150, 0]
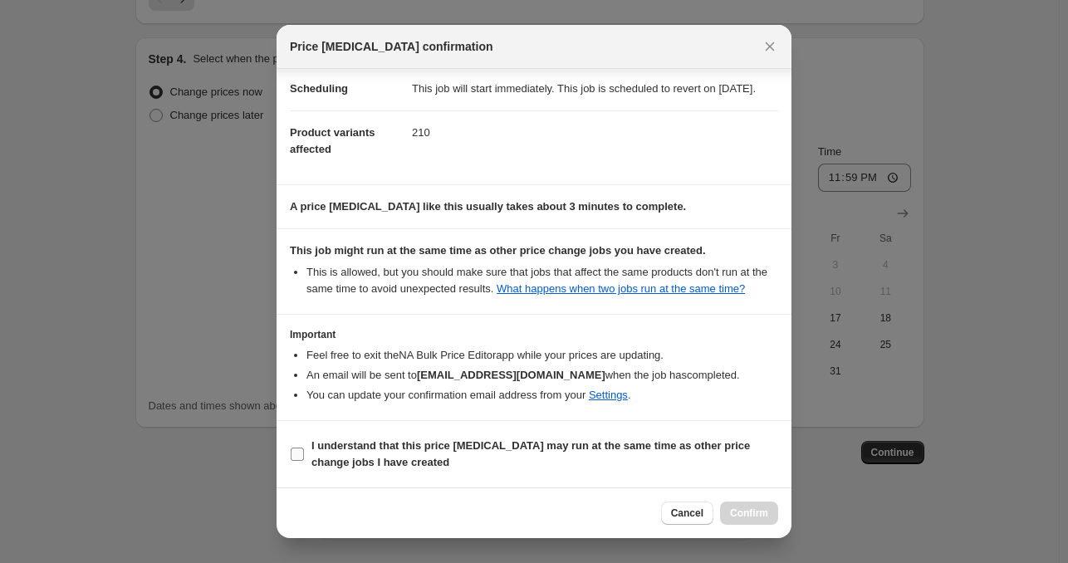
click at [299, 454] on input "I understand that this price [MEDICAL_DATA] may run at the same time as other p…" at bounding box center [297, 454] width 13 height 13
checkbox input "true"
click at [750, 511] on span "Confirm" at bounding box center [749, 513] width 38 height 13
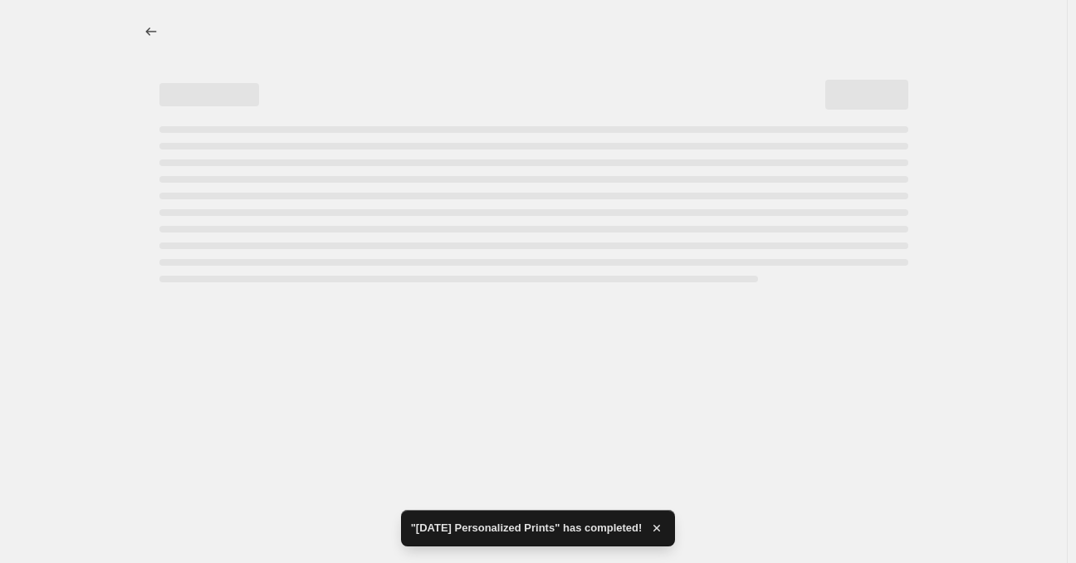
select select "by"
select select "no_change"
select select "collection"
